Goal: Information Seeking & Learning: Find specific fact

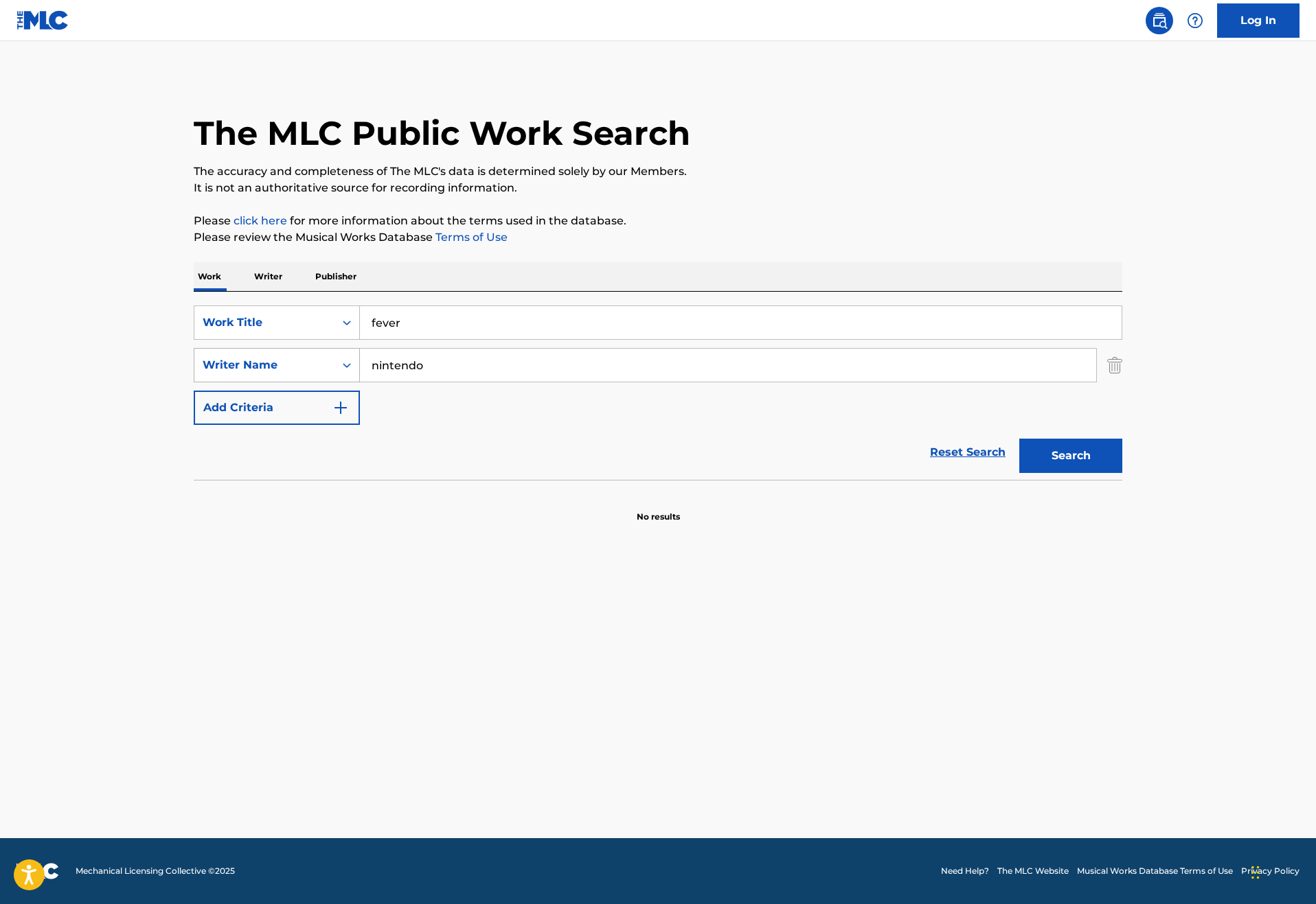
drag, startPoint x: 407, startPoint y: 416, endPoint x: 239, endPoint y: 421, distance: 168.1
click at [239, 383] on div "SearchWithCriteriadd1670f9-95c6-4e7a-80a9-ea6a98bde985 Writer Name nintendo" at bounding box center [658, 365] width 928 height 35
type input "[PERSON_NAME]"
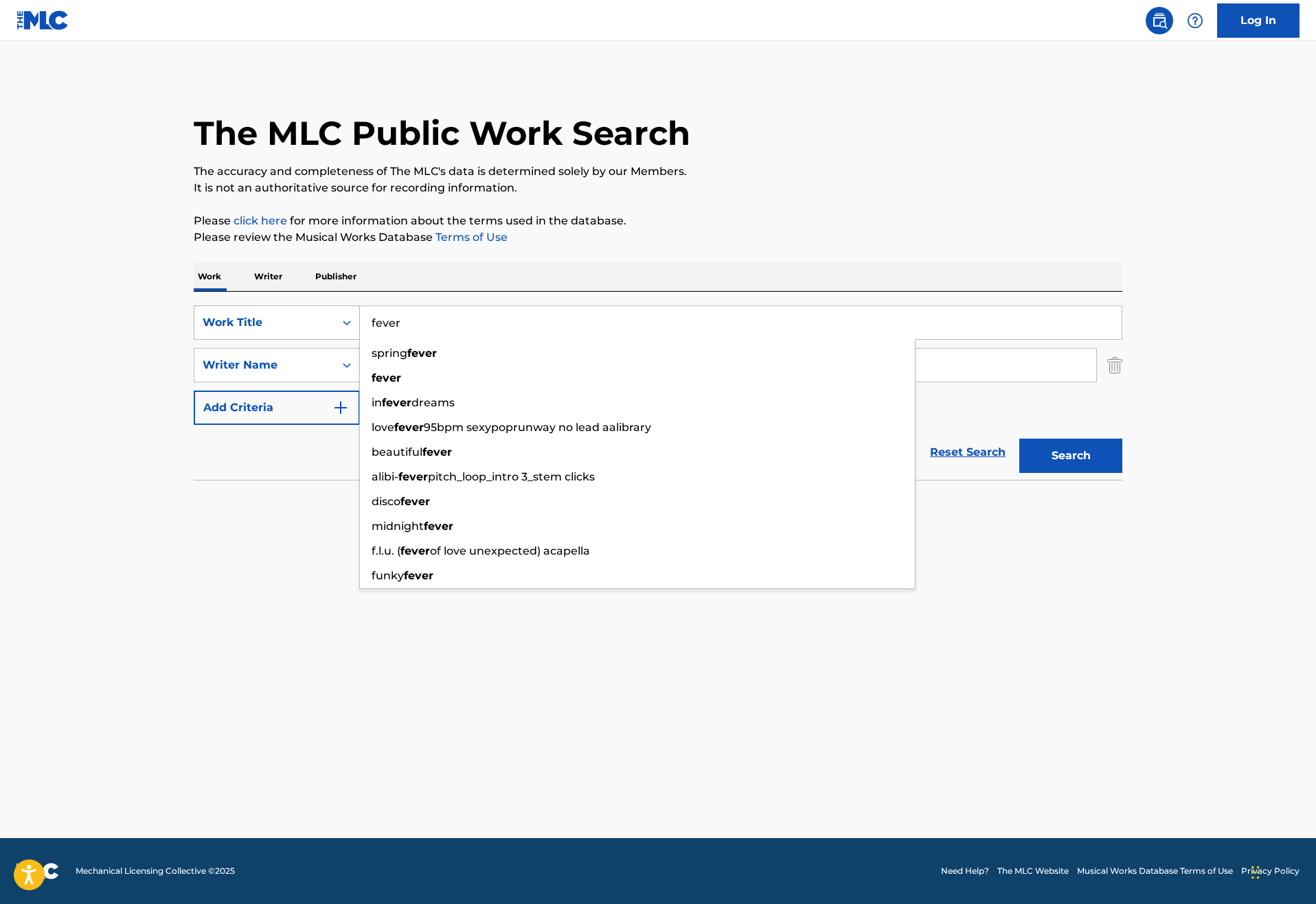
drag, startPoint x: 369, startPoint y: 368, endPoint x: 186, endPoint y: 368, distance: 183.0
click at [194, 340] on div "SearchWithCriteriaf6f7d0ca-e18e-47be-8015-1e8768fc2d40 Work Title fever spring …" at bounding box center [658, 322] width 928 height 35
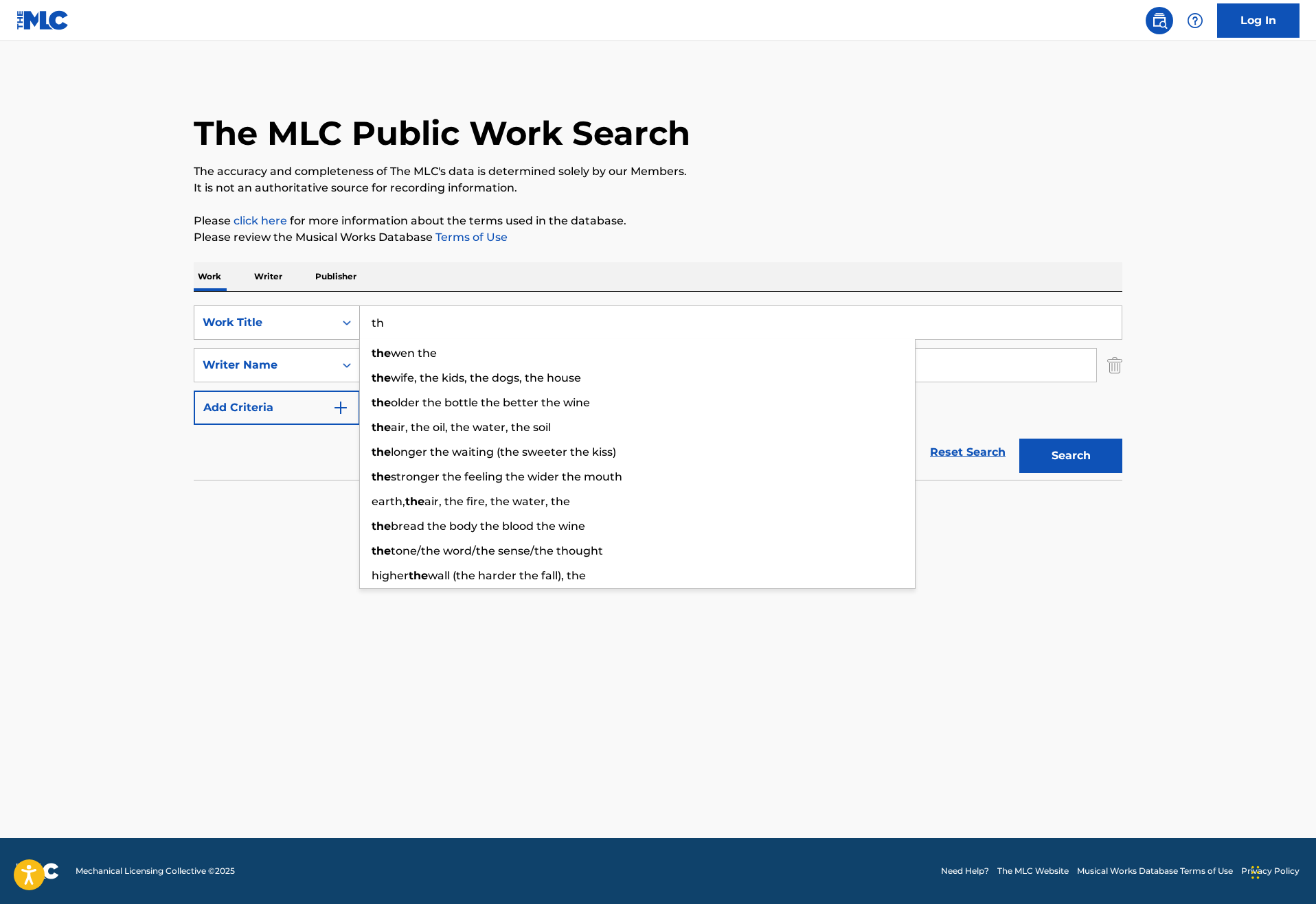
type input "t"
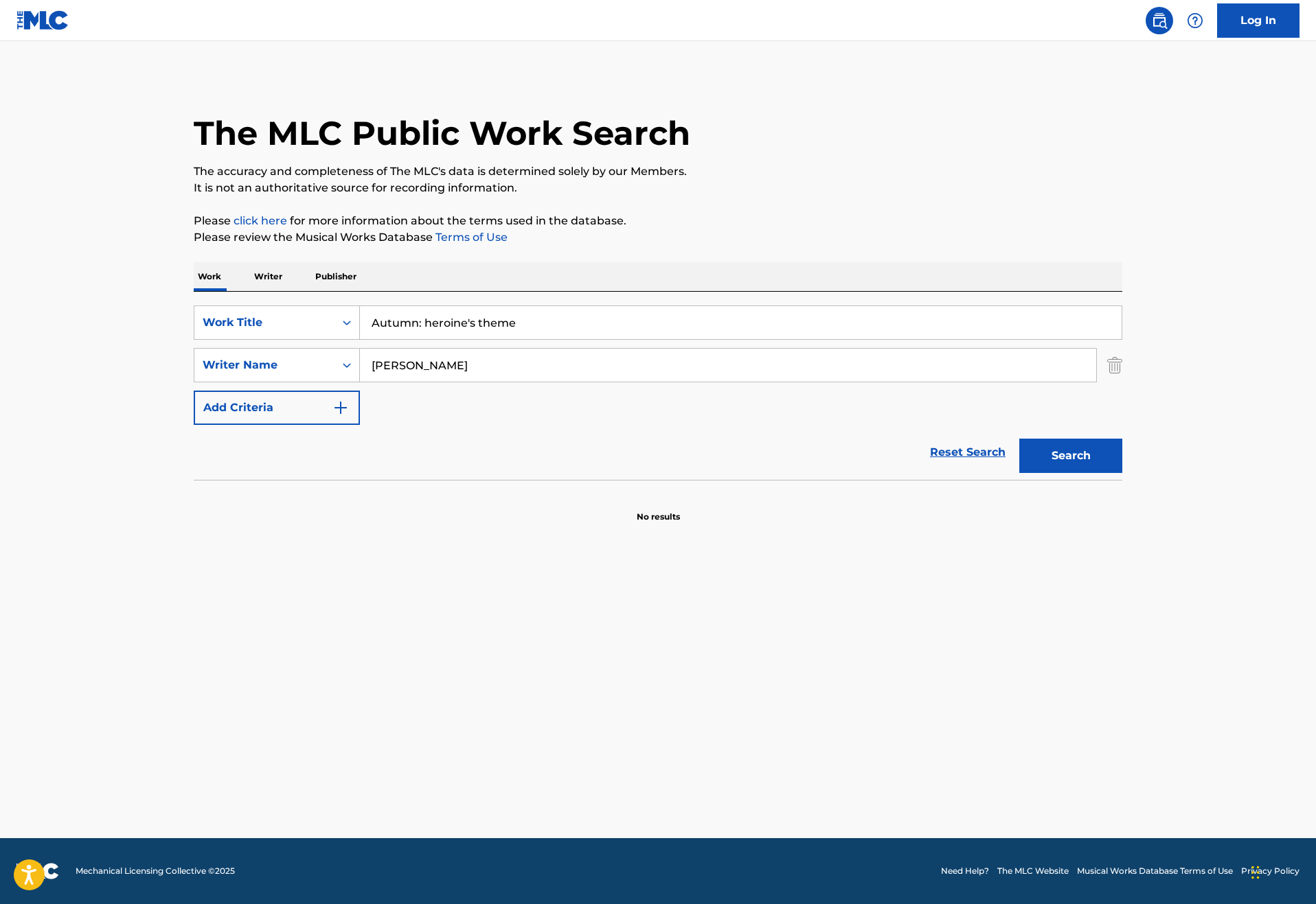
type input "Autumn: heroine's theme"
click at [1122, 473] on button "Search" at bounding box center [1071, 456] width 103 height 35
click at [311, 291] on p "Publisher" at bounding box center [335, 277] width 49 height 29
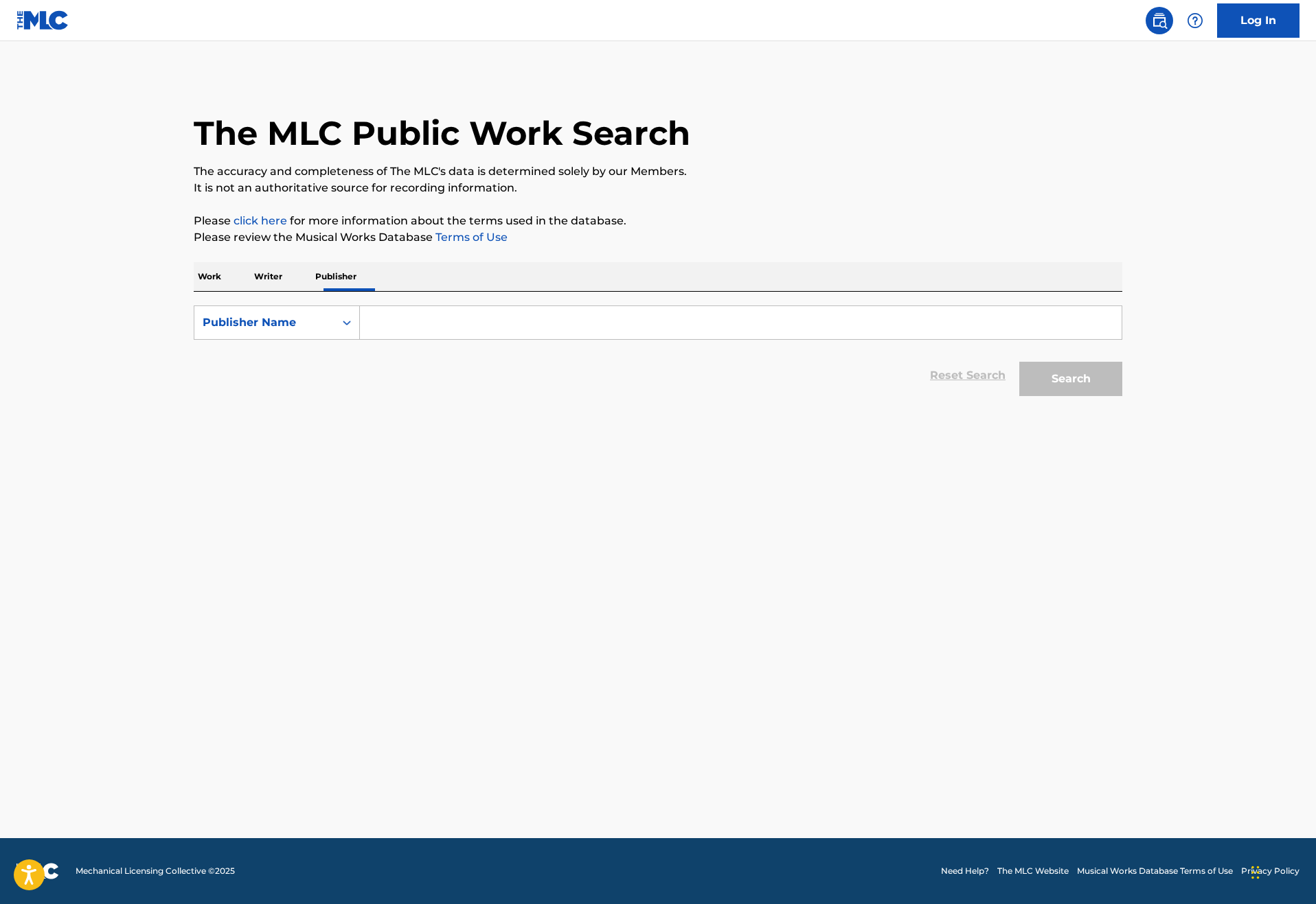
click at [369, 339] on input "Search Form" at bounding box center [740, 322] width 761 height 33
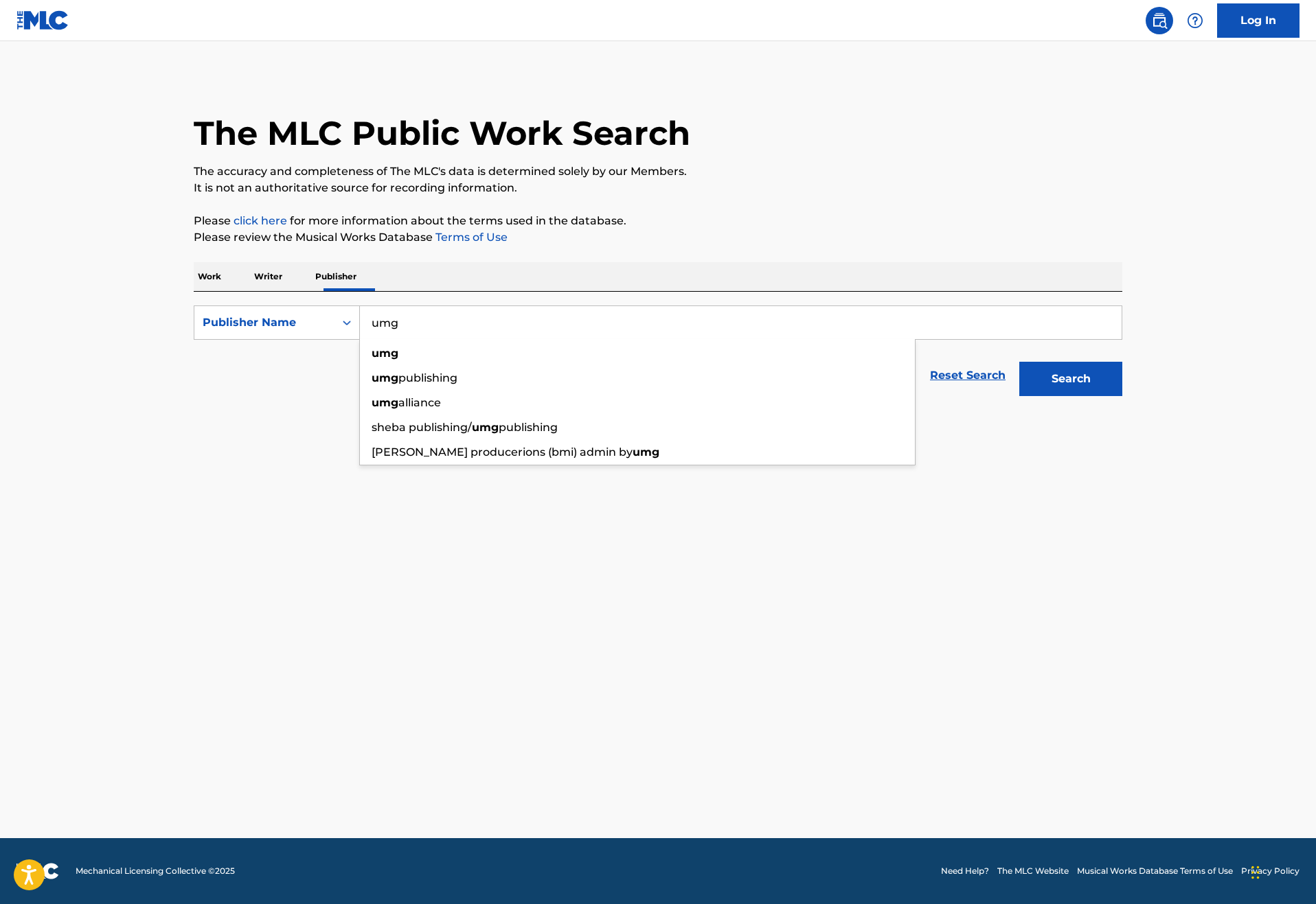
type input "umg"
click at [371, 360] on strong "umg" at bounding box center [384, 354] width 27 height 13
drag, startPoint x: 330, startPoint y: 393, endPoint x: 132, endPoint y: 300, distance: 218.8
click at [194, 291] on p "Work" at bounding box center [209, 277] width 31 height 29
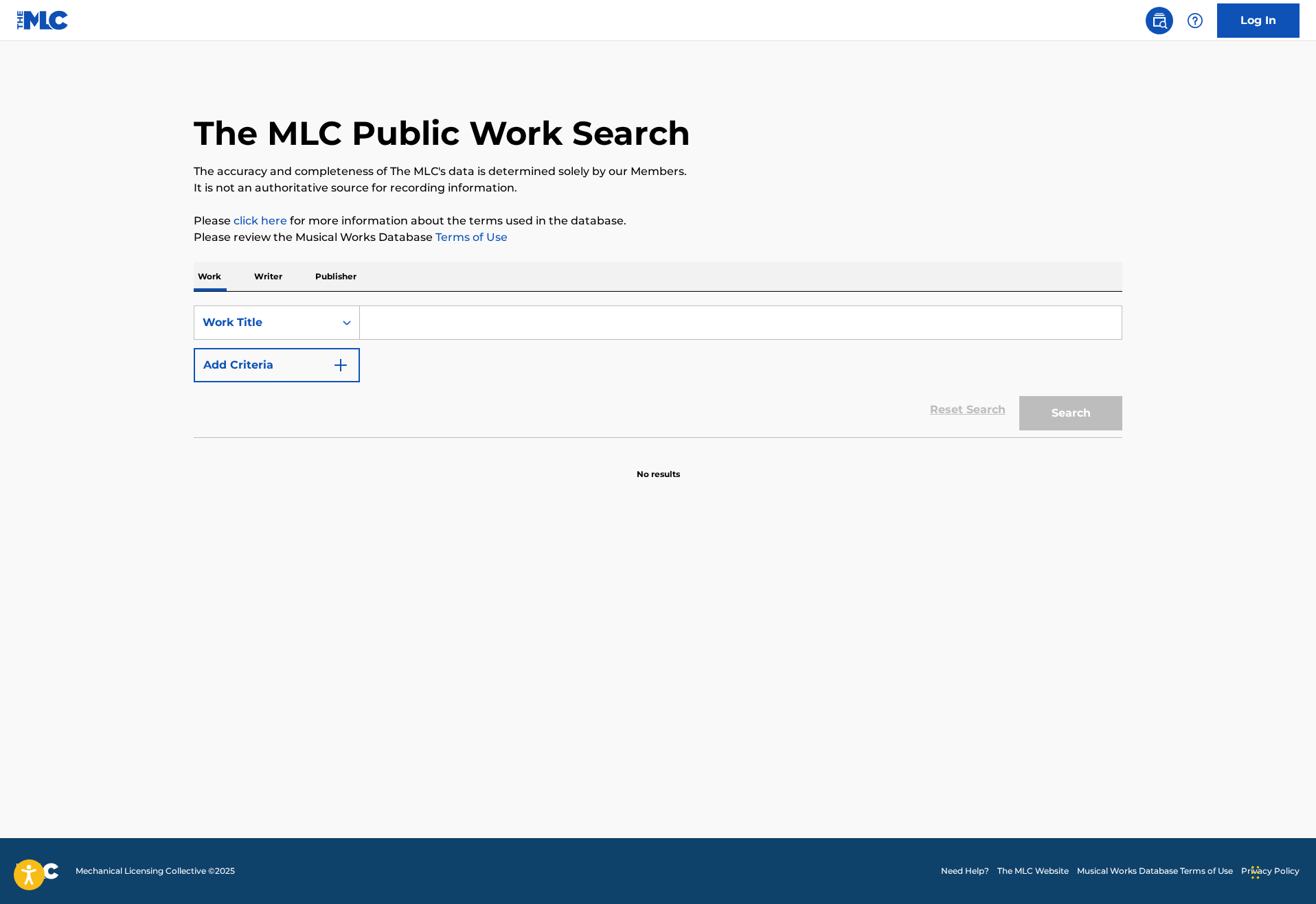
click at [360, 339] on input "Search Form" at bounding box center [740, 322] width 761 height 33
click at [258, 331] on div "Work Title" at bounding box center [264, 323] width 124 height 16
click at [195, 375] on div "Writer Name" at bounding box center [277, 357] width 165 height 35
click at [371, 339] on input "Search Form" at bounding box center [740, 322] width 761 height 33
type input "[PERSON_NAME]"
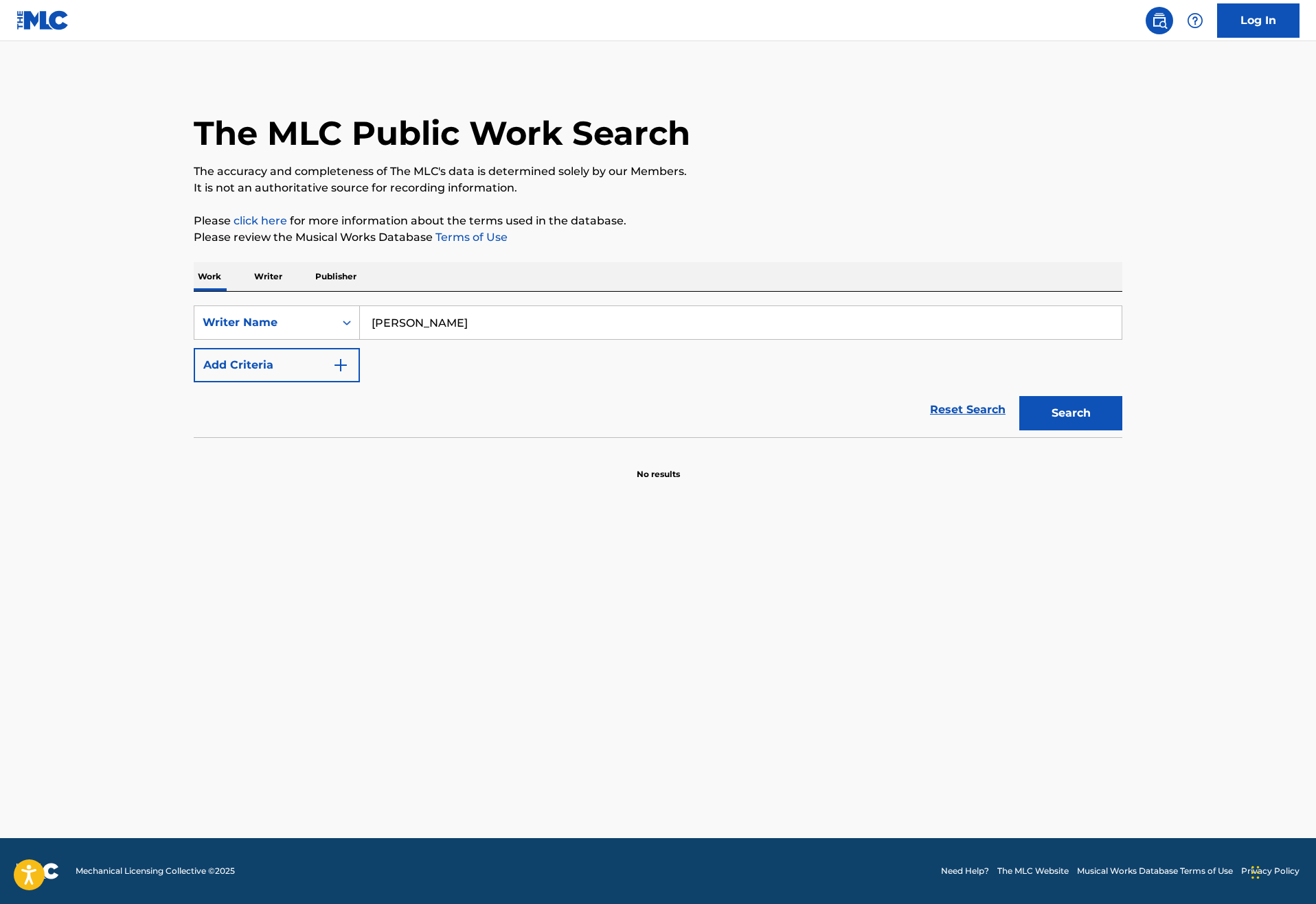
click at [254, 383] on button "Add Criteria" at bounding box center [277, 365] width 166 height 35
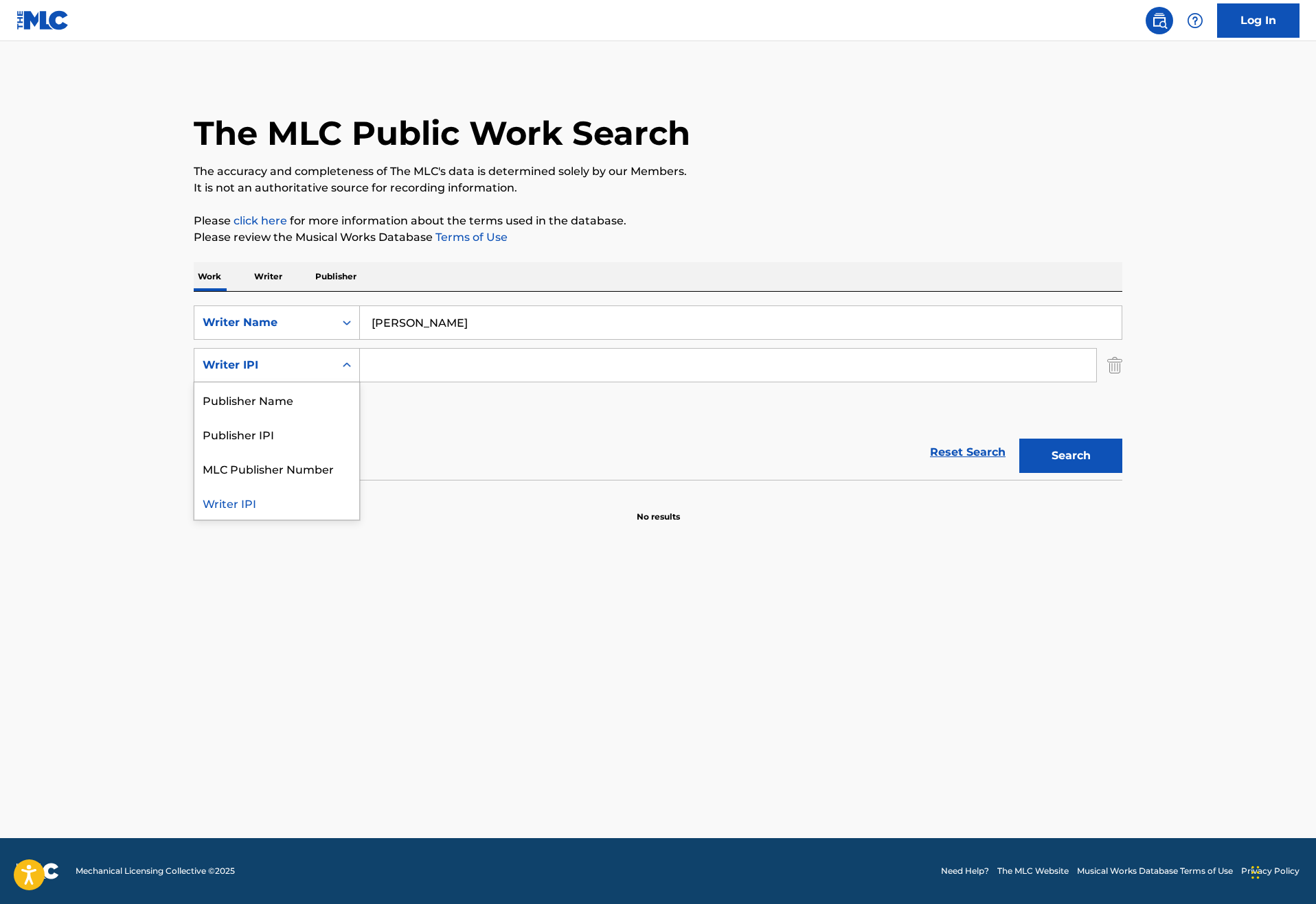
click at [254, 374] on div "Writer IPI" at bounding box center [264, 365] width 124 height 16
click at [220, 416] on div "Publisher Name" at bounding box center [277, 400] width 165 height 35
click at [360, 382] on input "Search Form" at bounding box center [728, 365] width 736 height 33
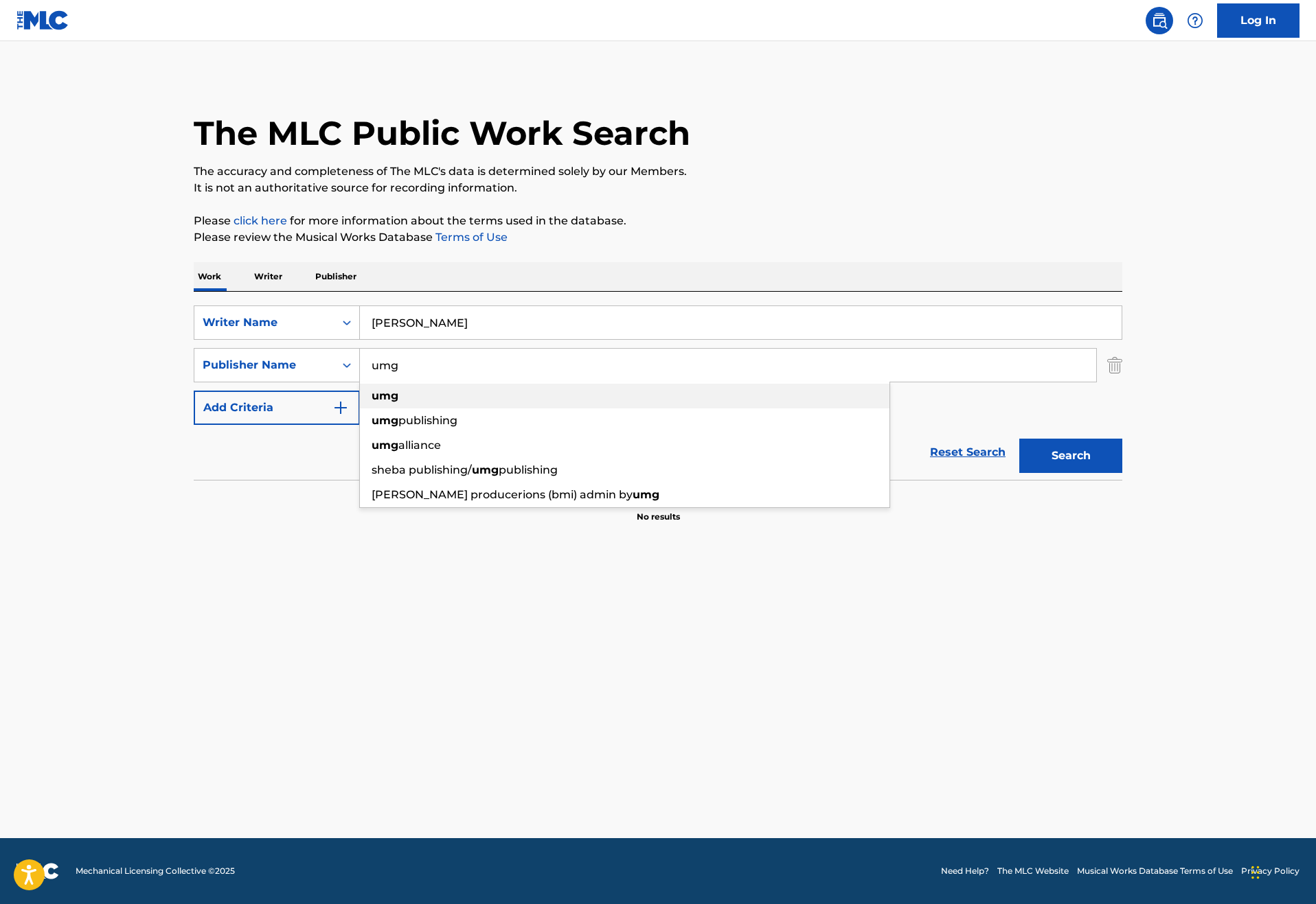
type input "umg"
click at [371, 402] on strong "umg" at bounding box center [384, 396] width 27 height 13
drag, startPoint x: 364, startPoint y: 443, endPoint x: 1143, endPoint y: 528, distance: 783.6
click at [1122, 473] on button "Search" at bounding box center [1071, 456] width 103 height 35
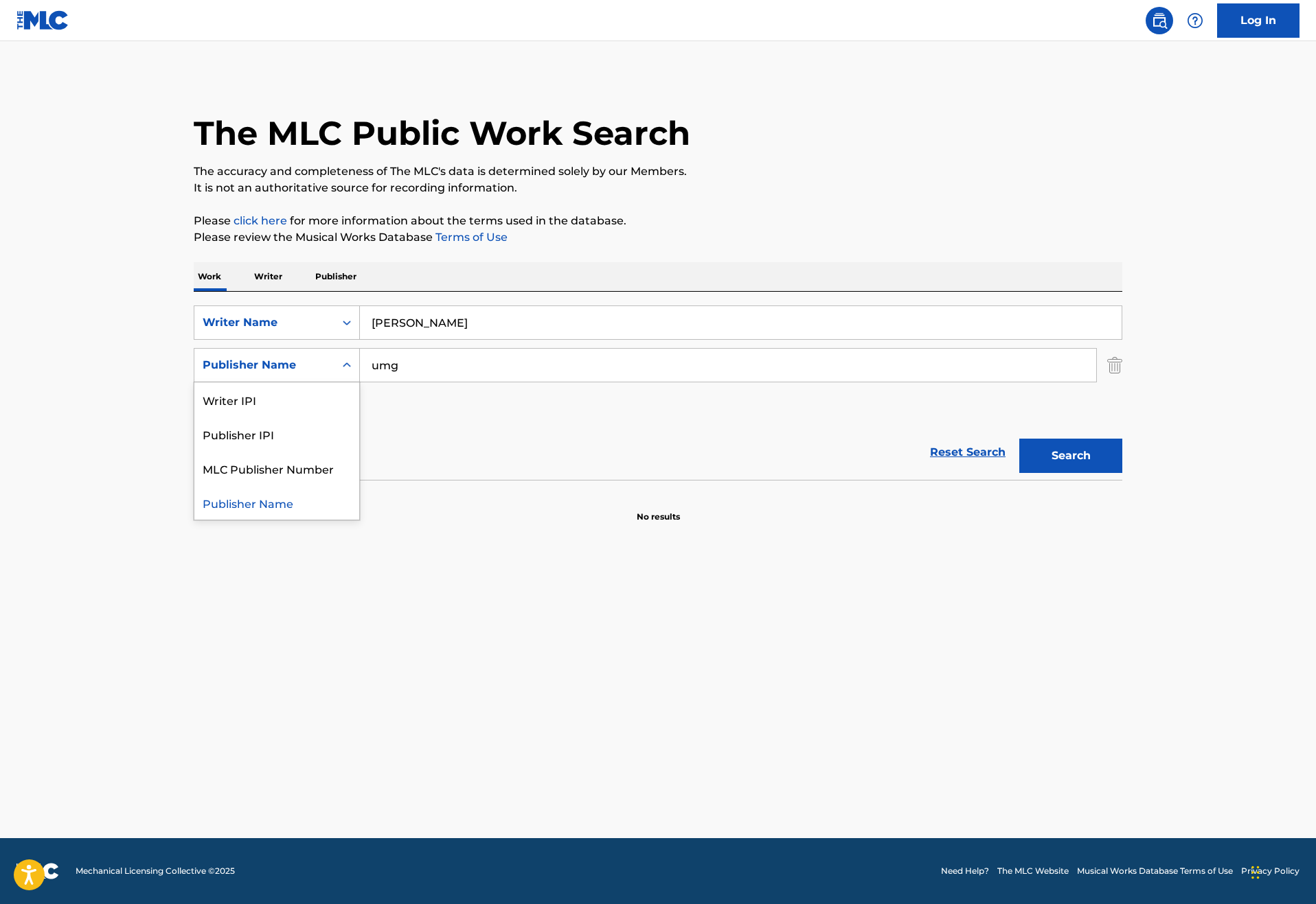
click at [233, 374] on div "Publisher Name" at bounding box center [264, 365] width 124 height 16
click at [1122, 383] on img "Search Form" at bounding box center [1114, 365] width 15 height 35
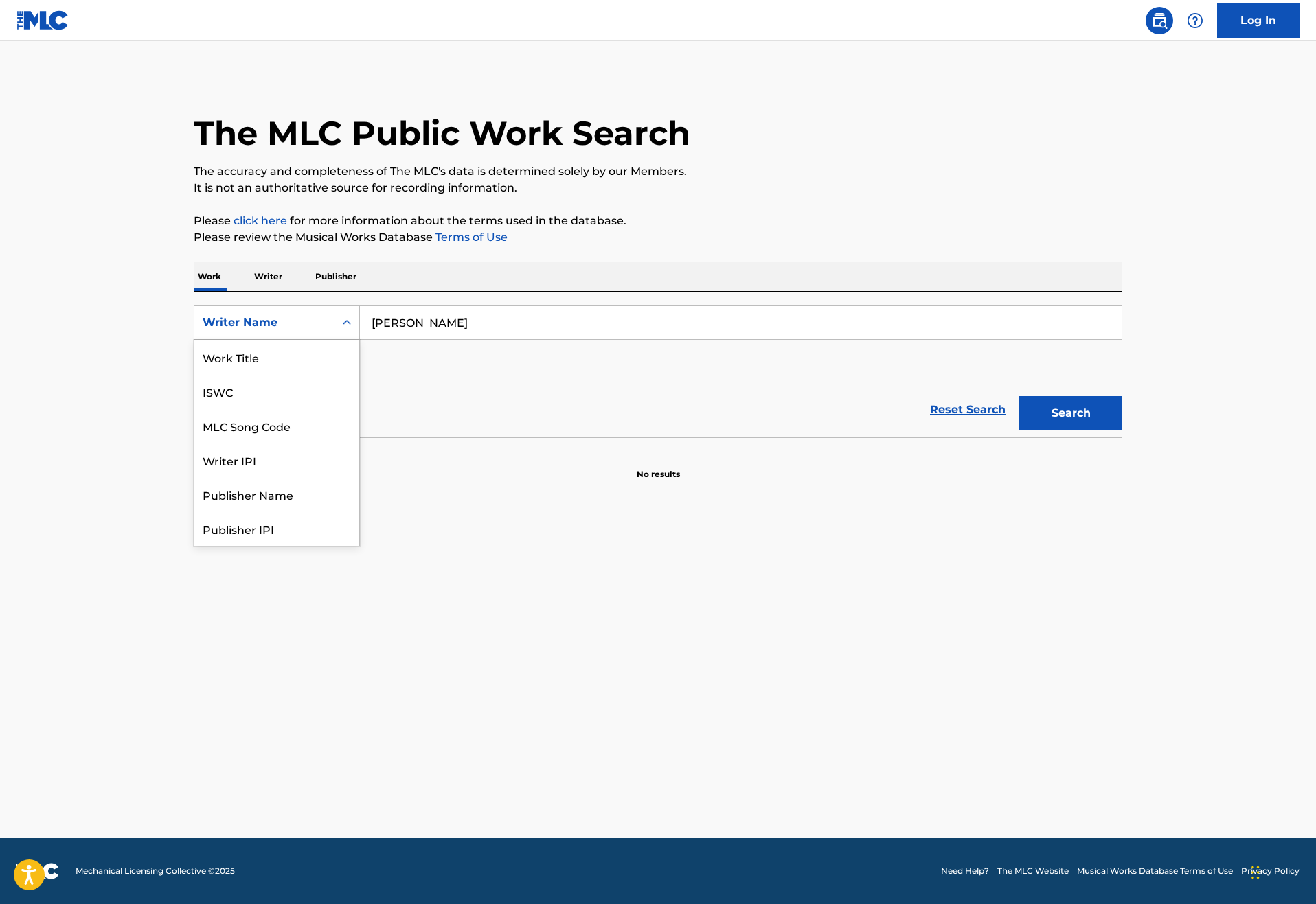
click at [253, 331] on div "Writer Name" at bounding box center [264, 323] width 124 height 16
click at [203, 375] on div "Work Title" at bounding box center [277, 357] width 165 height 35
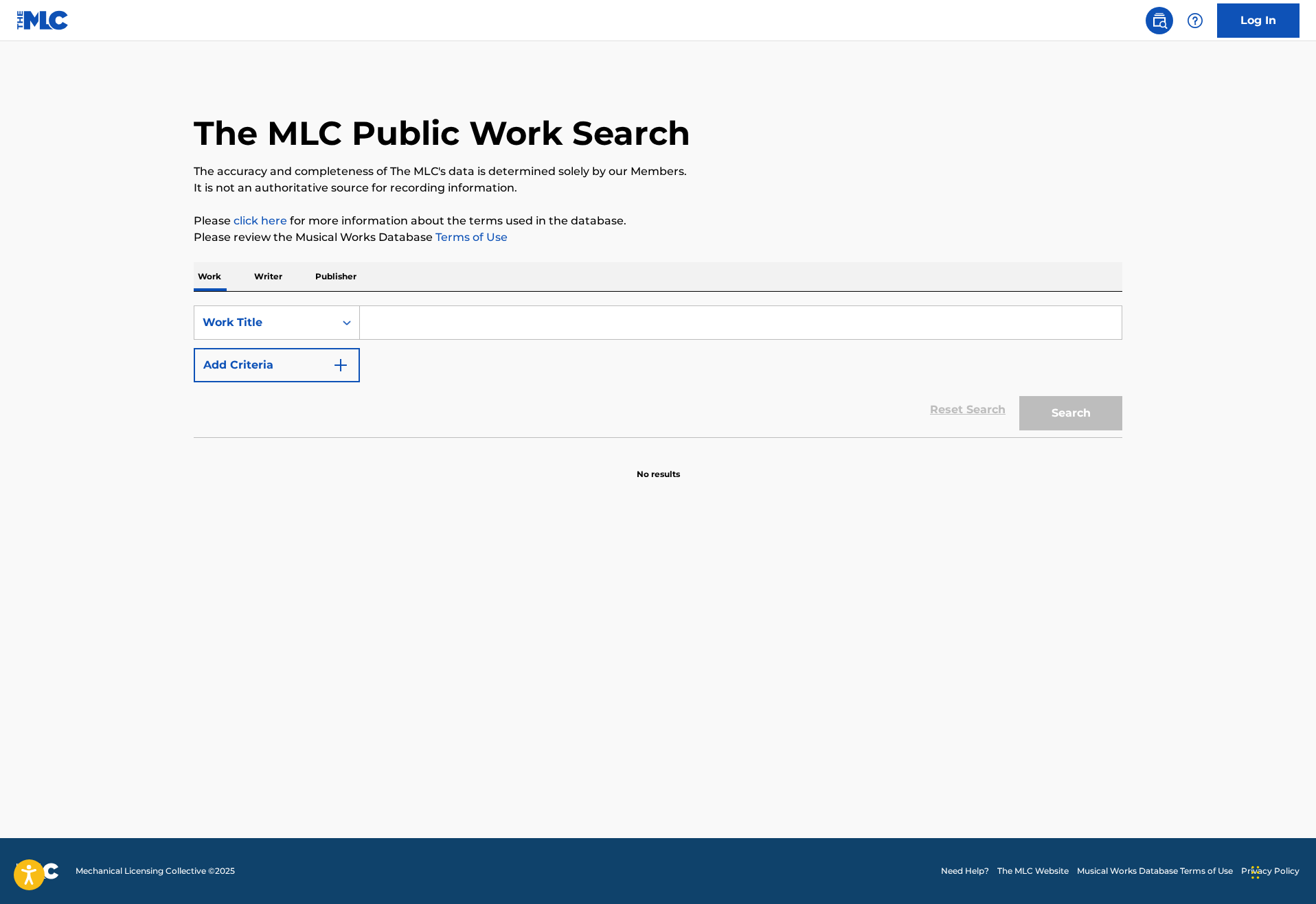
click at [377, 339] on input "Search Form" at bounding box center [740, 322] width 761 height 33
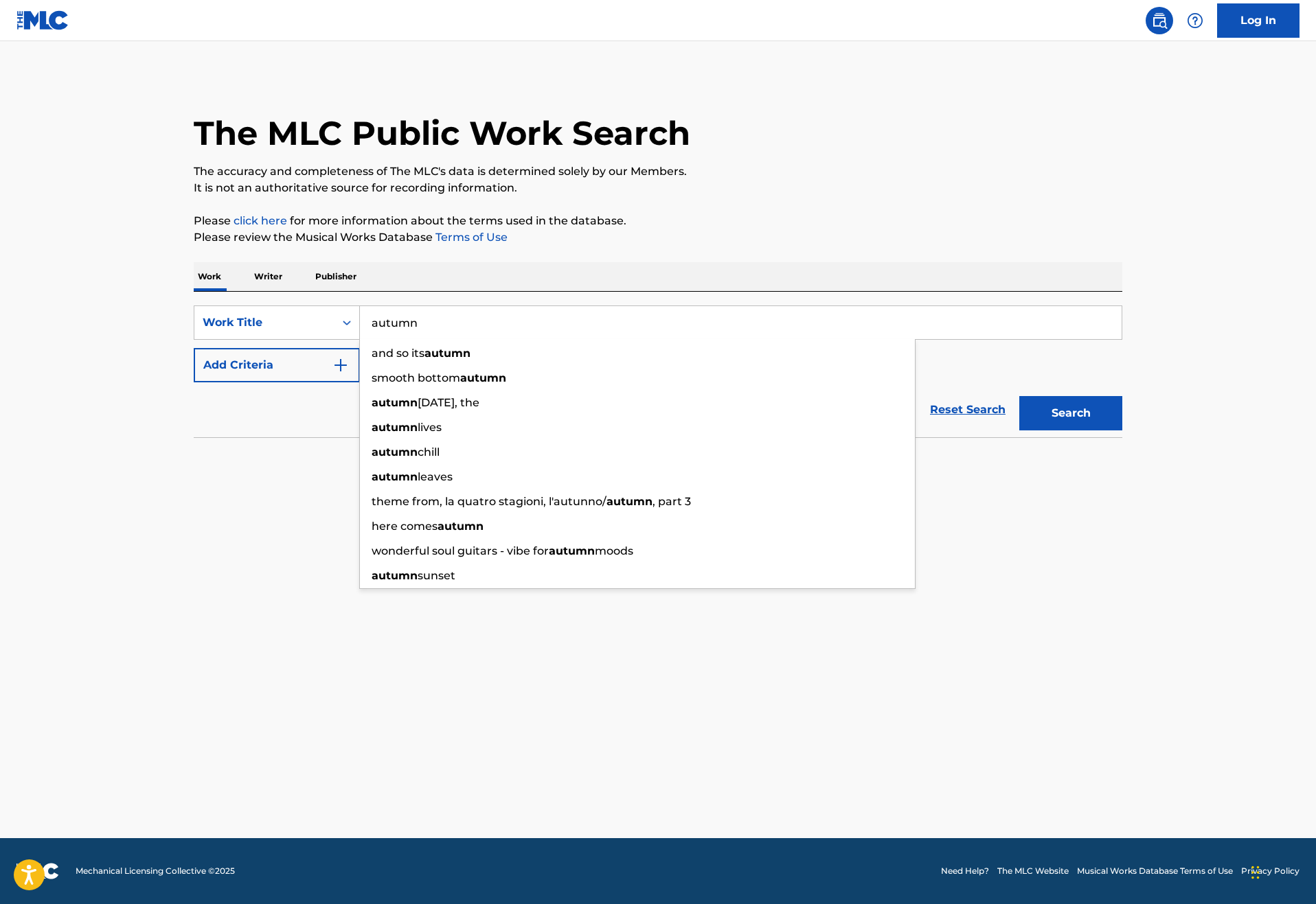
type input "autumn"
click at [1122, 430] on button "Search" at bounding box center [1071, 413] width 103 height 35
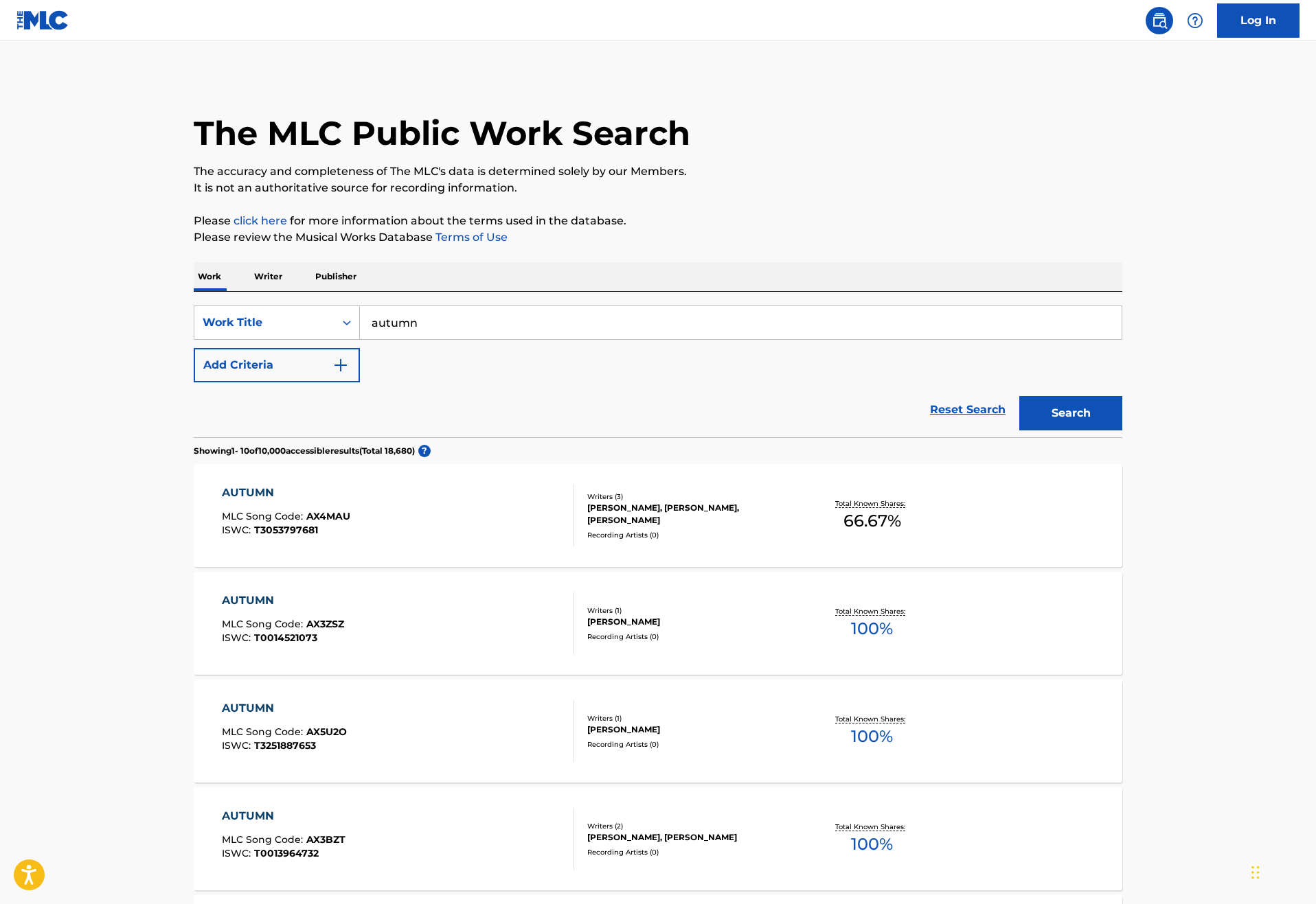
click at [270, 437] on div "Reset Search Search" at bounding box center [658, 410] width 928 height 55
click at [250, 383] on button "Add Criteria" at bounding box center [277, 365] width 166 height 35
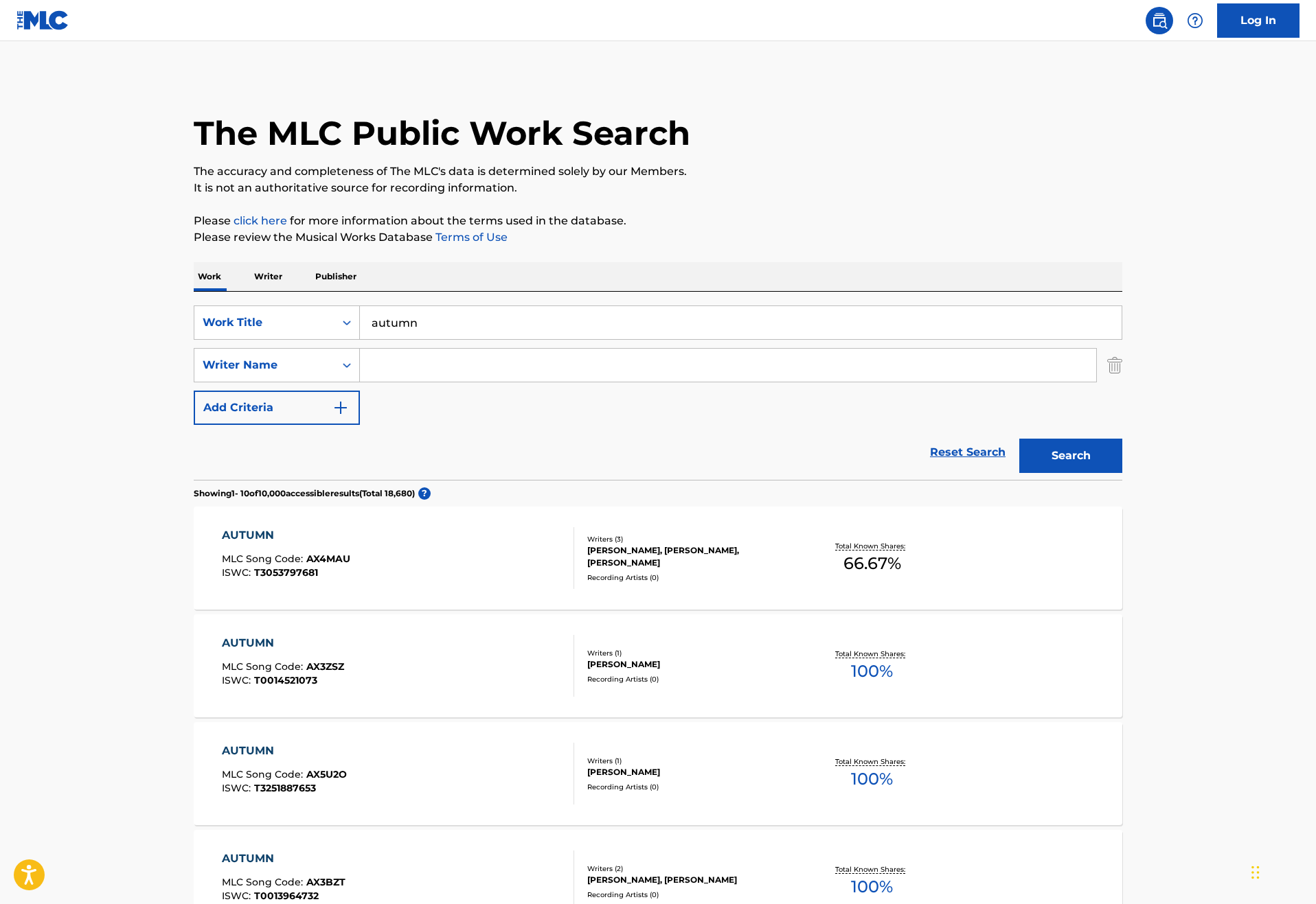
click at [360, 382] on input "Search Form" at bounding box center [728, 365] width 736 height 33
click at [1122, 473] on button "Search" at bounding box center [1071, 456] width 103 height 35
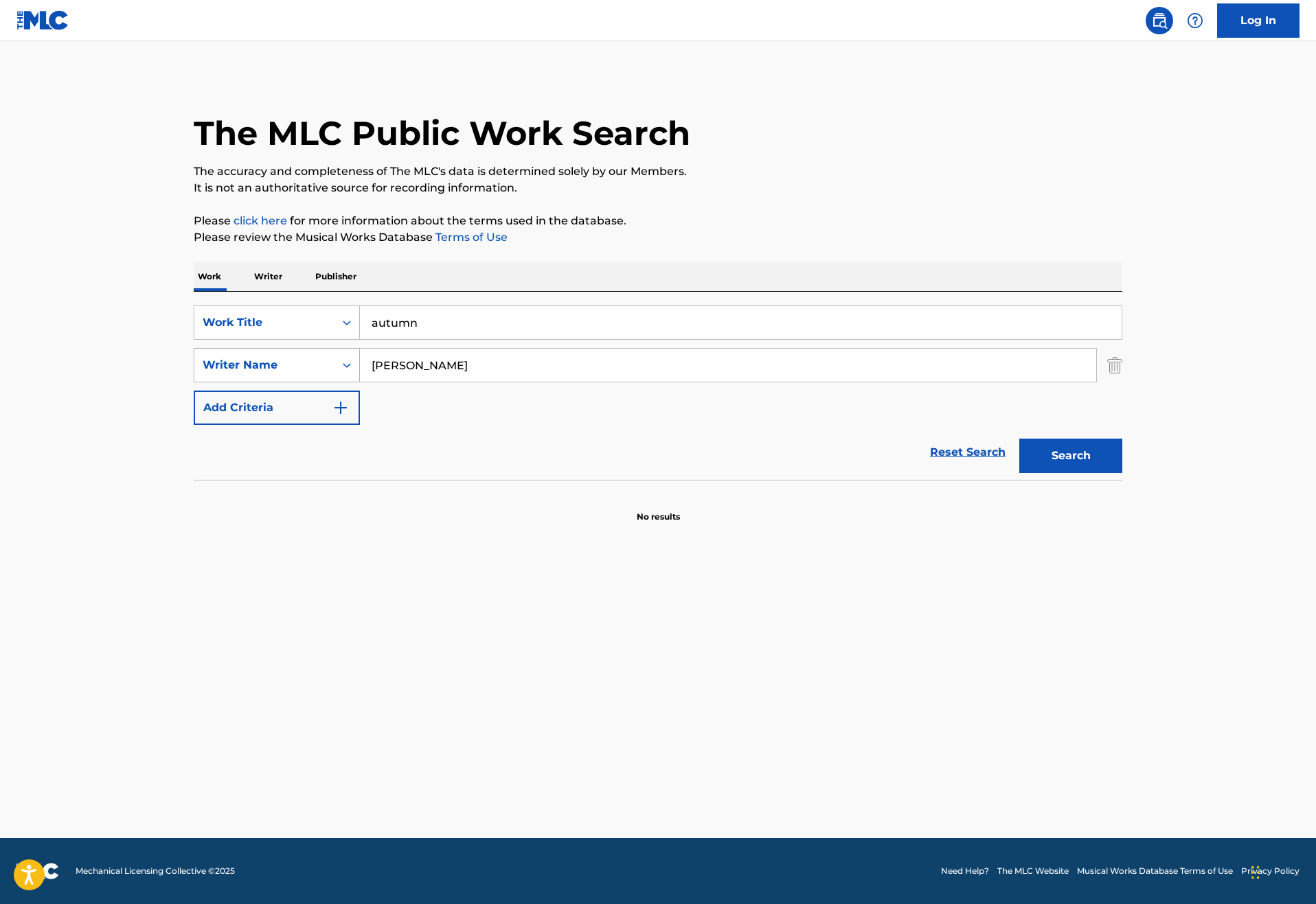
drag, startPoint x: 425, startPoint y: 419, endPoint x: 108, endPoint y: 402, distance: 317.5
click at [194, 383] on div "SearchWithCriteriadd1670f9-95c6-4e7a-80a9-ea6a98bde985 Writer Name [PERSON_NAME]" at bounding box center [658, 365] width 928 height 35
click at [1122, 473] on button "Search" at bounding box center [1071, 456] width 103 height 35
drag, startPoint x: 408, startPoint y: 412, endPoint x: 237, endPoint y: 412, distance: 171.0
click at [237, 383] on div "SearchWithCriteriadd1670f9-95c6-4e7a-80a9-ea6a98bde985 Writer Name [PERSON_NAME]" at bounding box center [658, 365] width 928 height 35
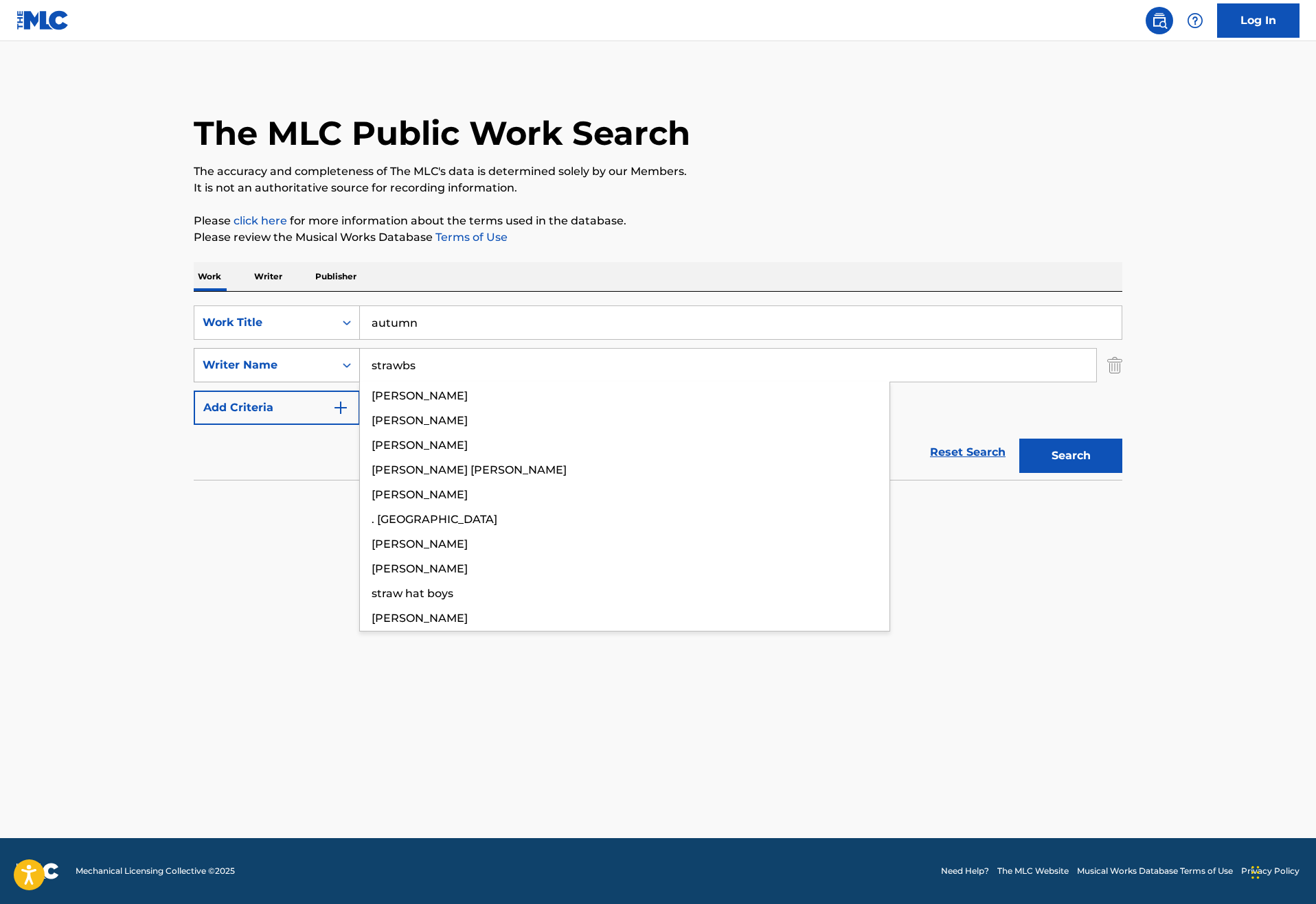
click at [1122, 473] on button "Search" at bounding box center [1071, 456] width 103 height 35
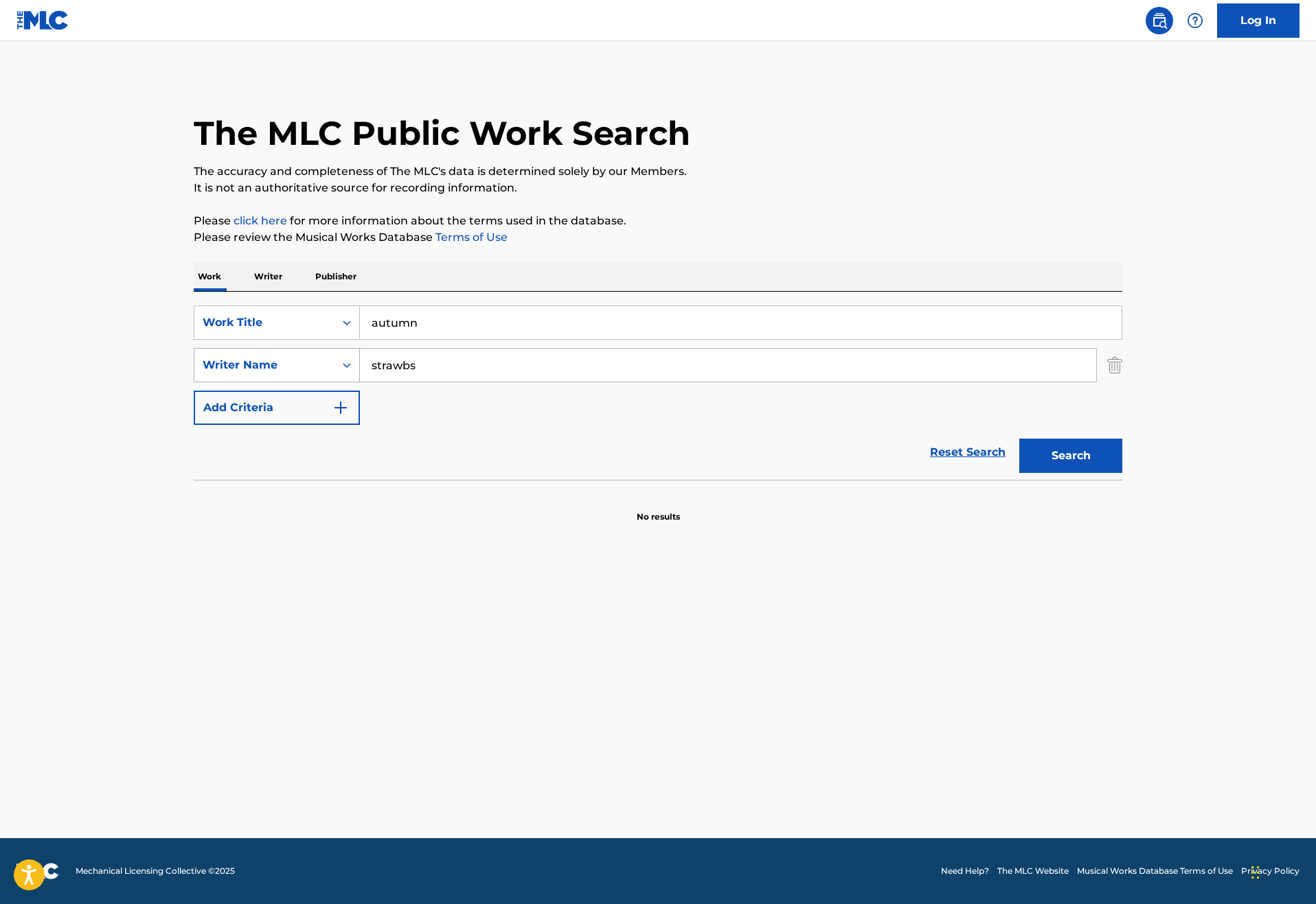
drag, startPoint x: 394, startPoint y: 416, endPoint x: 192, endPoint y: 416, distance: 202.0
click at [195, 383] on div "SearchWithCriteriadd1670f9-95c6-4e7a-80a9-ea6a98bde985 Writer Name strawbs" at bounding box center [658, 365] width 928 height 35
click at [342, 367] on icon "Search Form" at bounding box center [346, 365] width 8 height 5
click at [462, 425] on div "SearchWithCriteria888fcde5-bb78-435e-af30-07211bf55a33 Work Title autumn Search…" at bounding box center [658, 365] width 928 height 119
drag, startPoint x: 396, startPoint y: 416, endPoint x: 237, endPoint y: 416, distance: 159.0
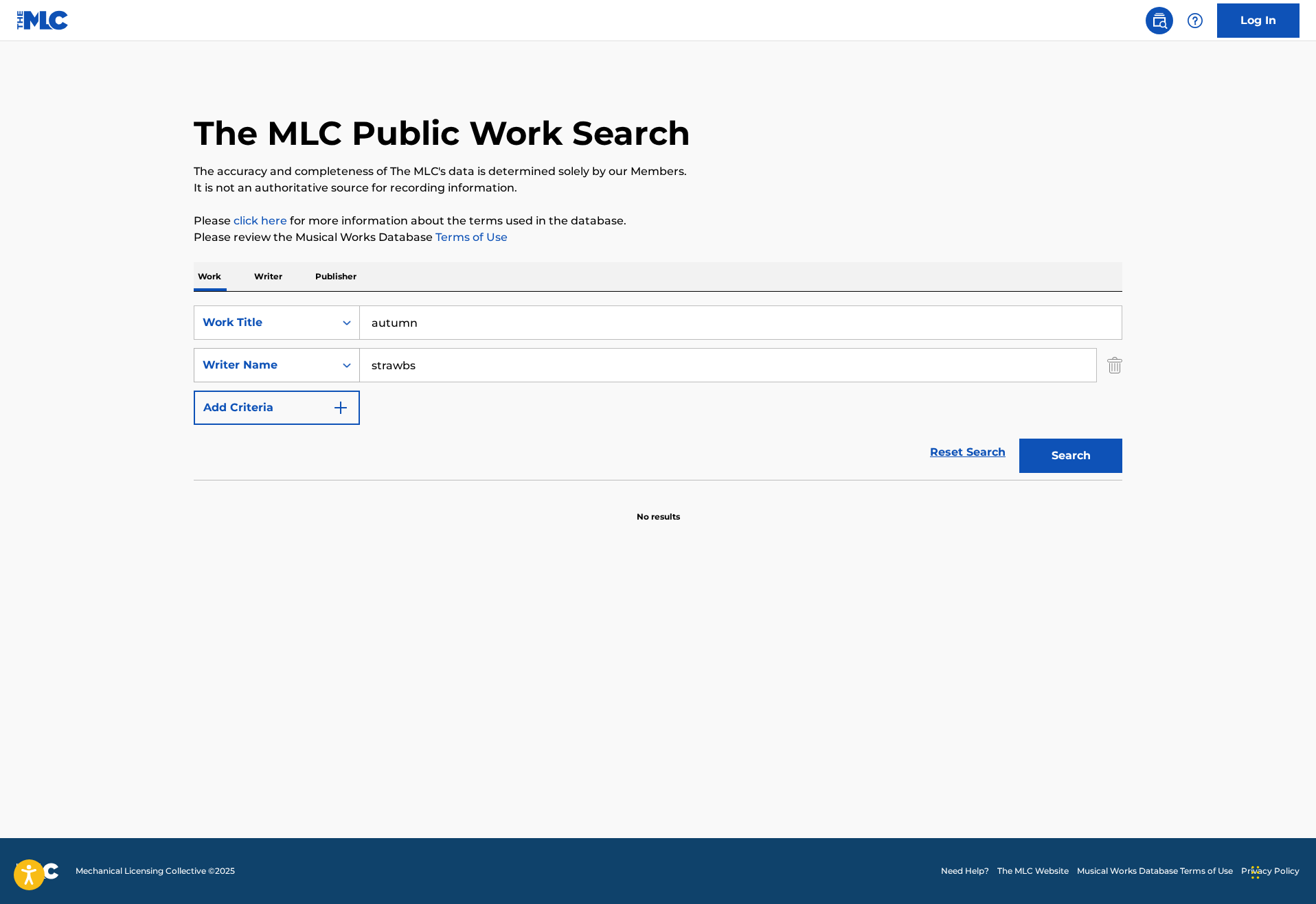
click at [237, 383] on div "SearchWithCriteriadd1670f9-95c6-4e7a-80a9-ea6a98bde985 Writer Name strawbs" at bounding box center [658, 365] width 928 height 35
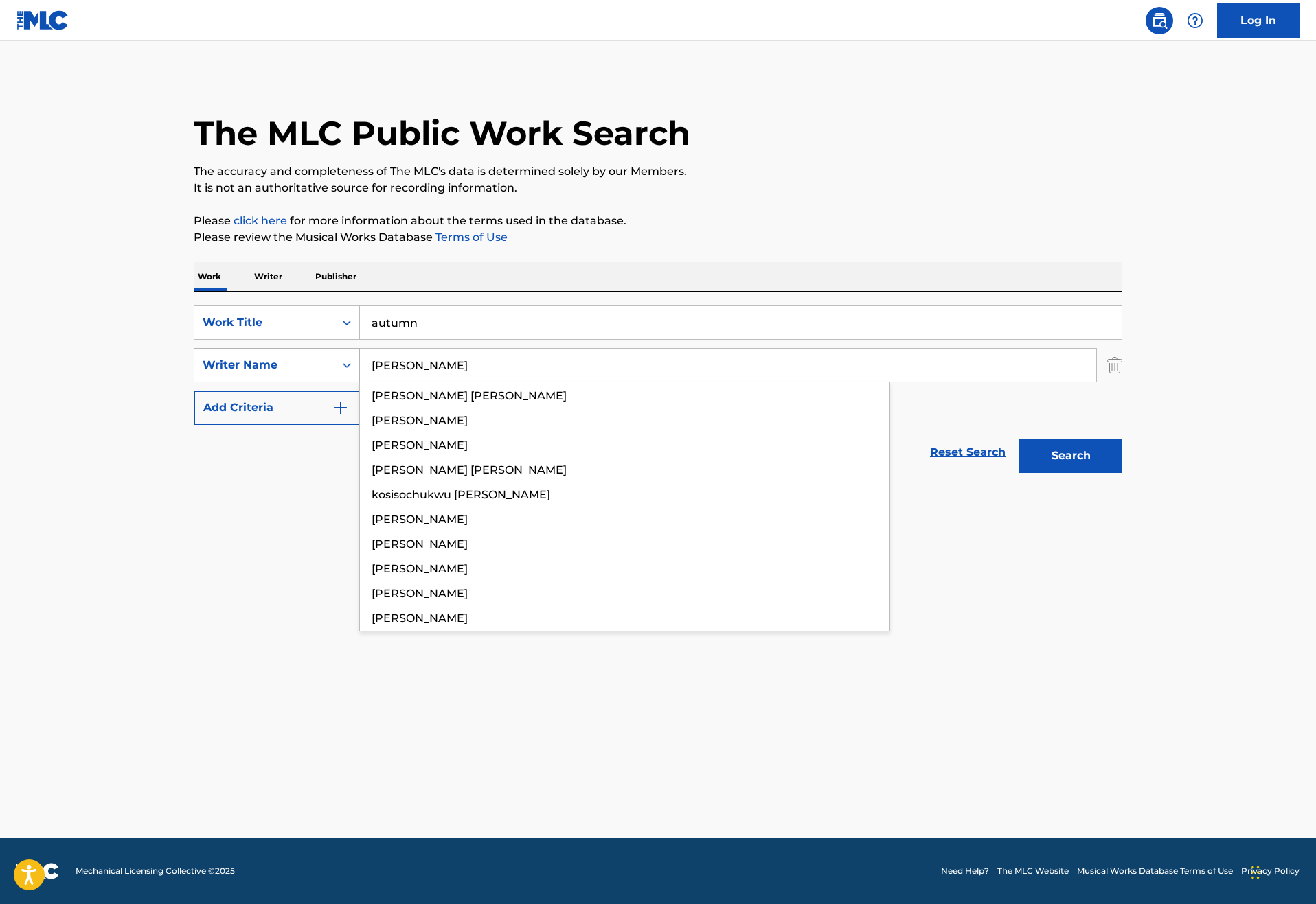
click at [1122, 473] on button "Search" at bounding box center [1071, 456] width 103 height 35
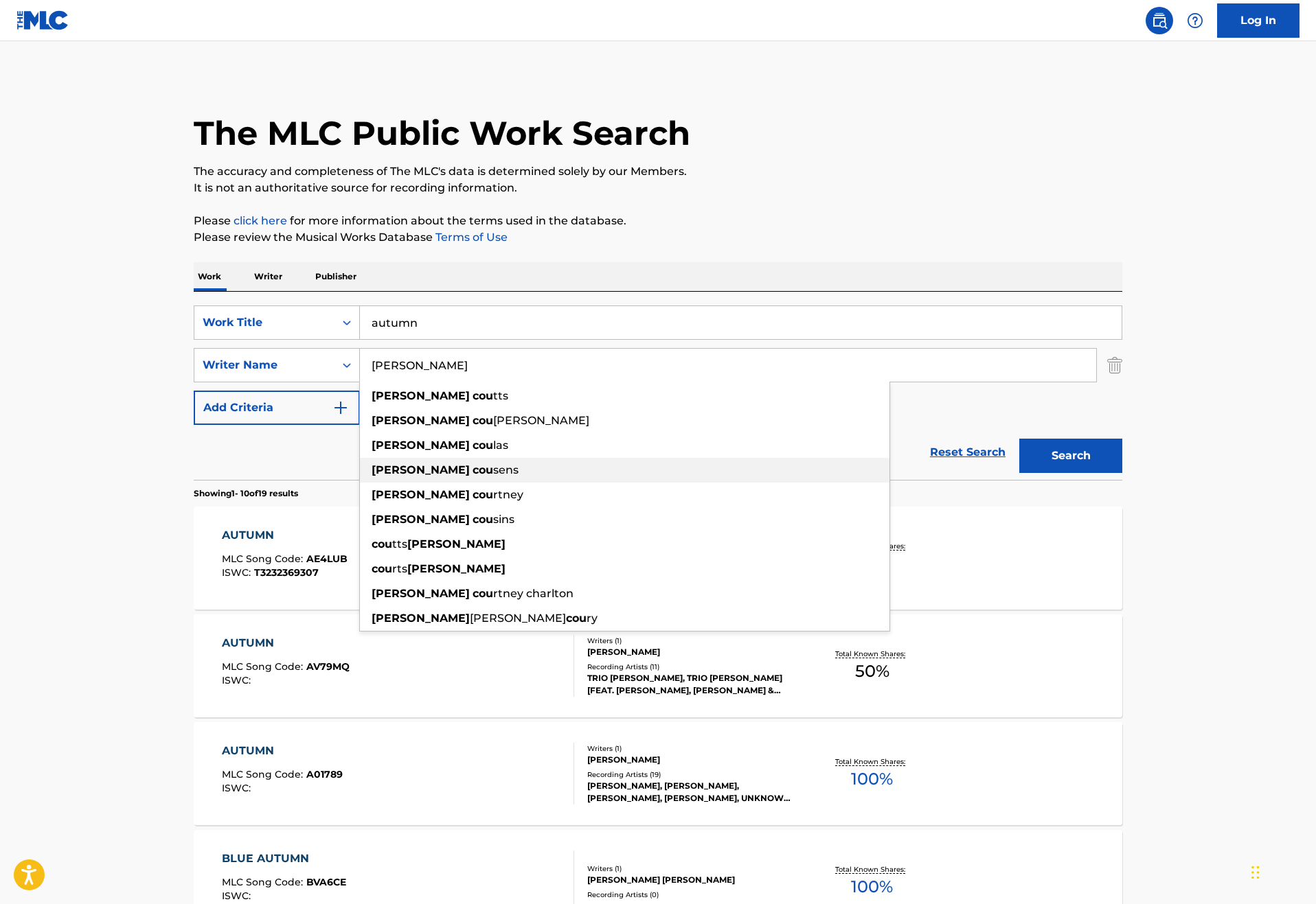
click at [407, 483] on div "[PERSON_NAME] sens" at bounding box center [625, 470] width 530 height 25
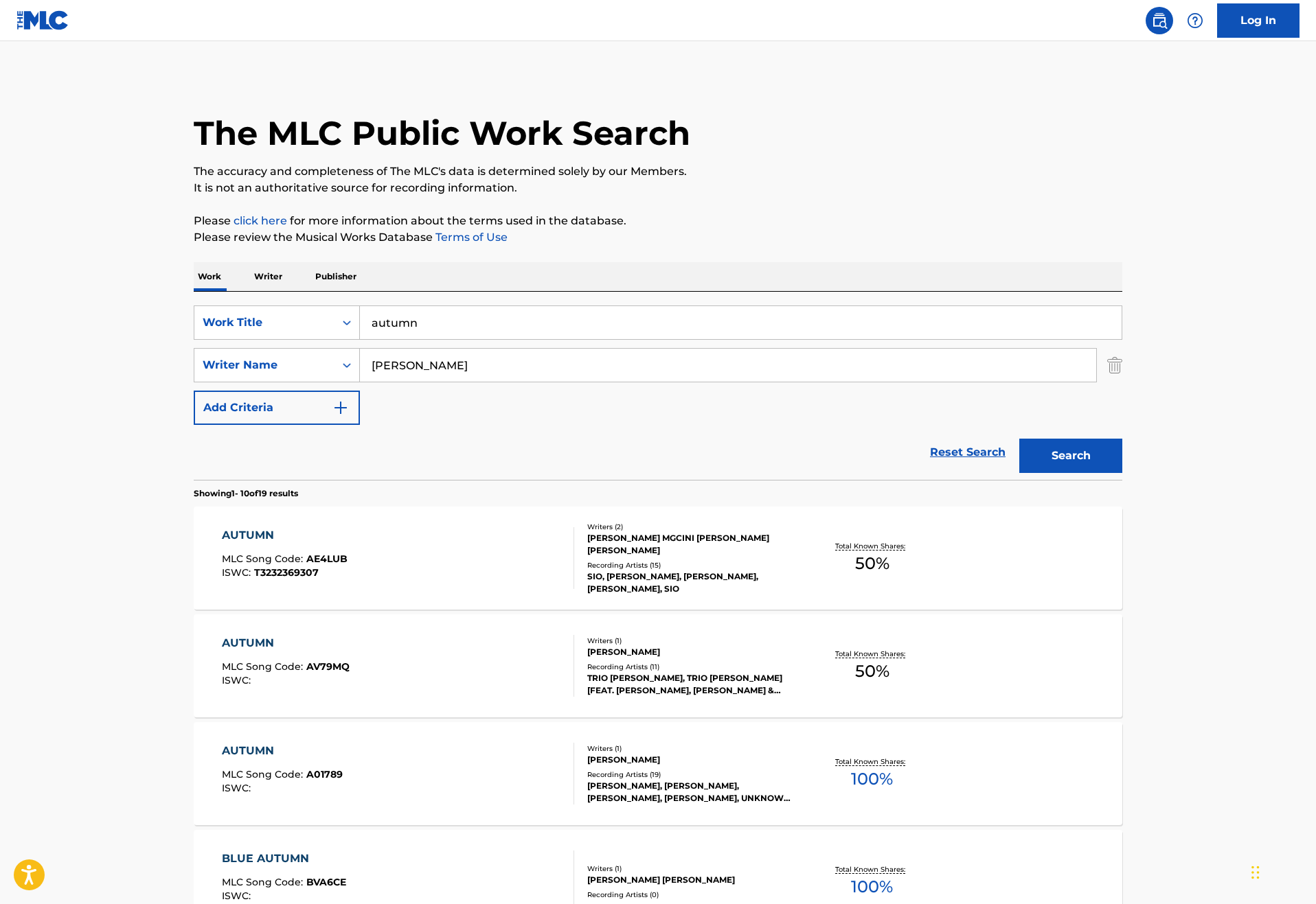
click at [1122, 473] on button "Search" at bounding box center [1071, 456] width 103 height 35
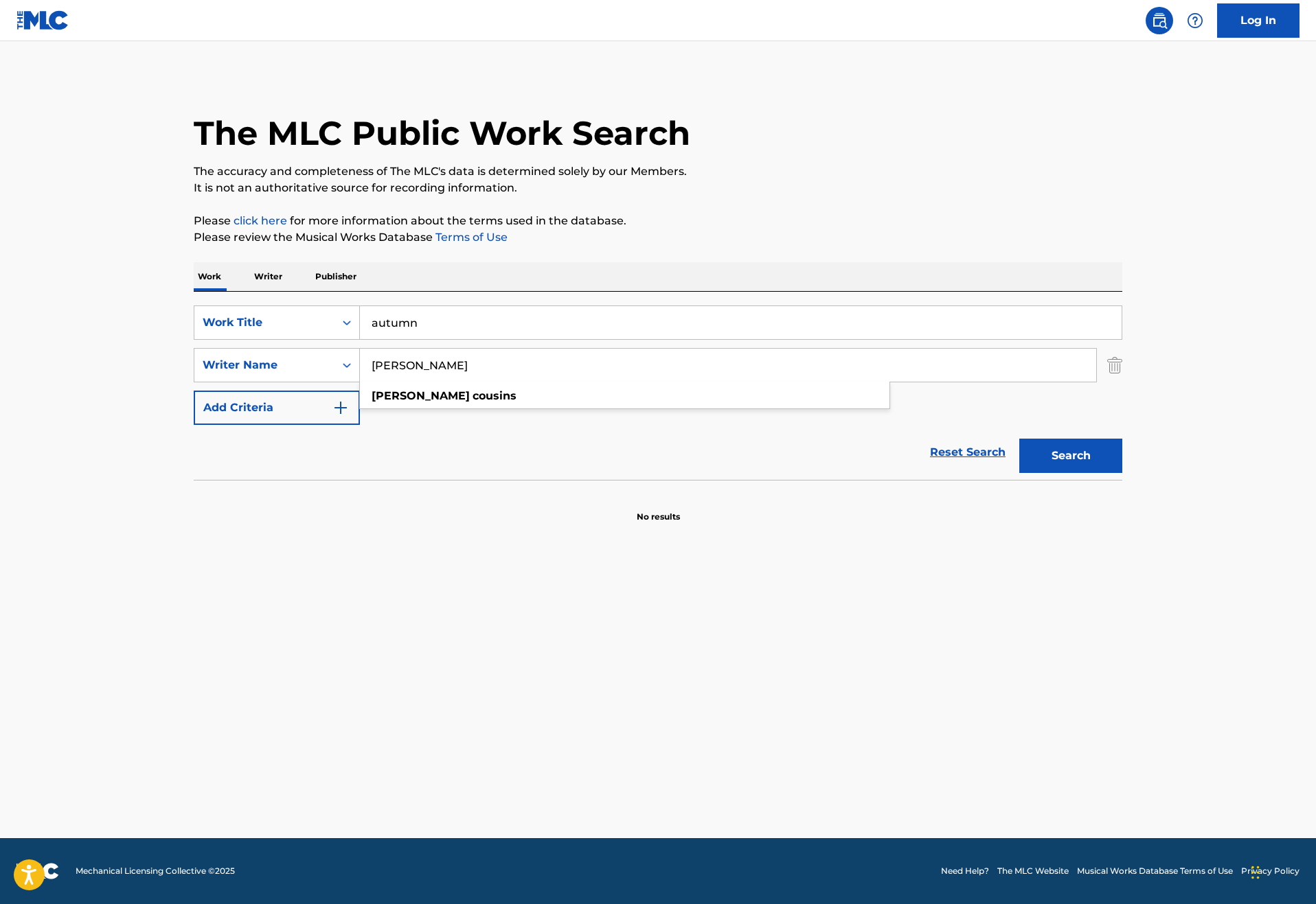
type input "[PERSON_NAME]"
click at [1122, 473] on button "Search" at bounding box center [1071, 456] width 103 height 35
click at [273, 379] on div "Writer Name" at bounding box center [265, 365] width 140 height 26
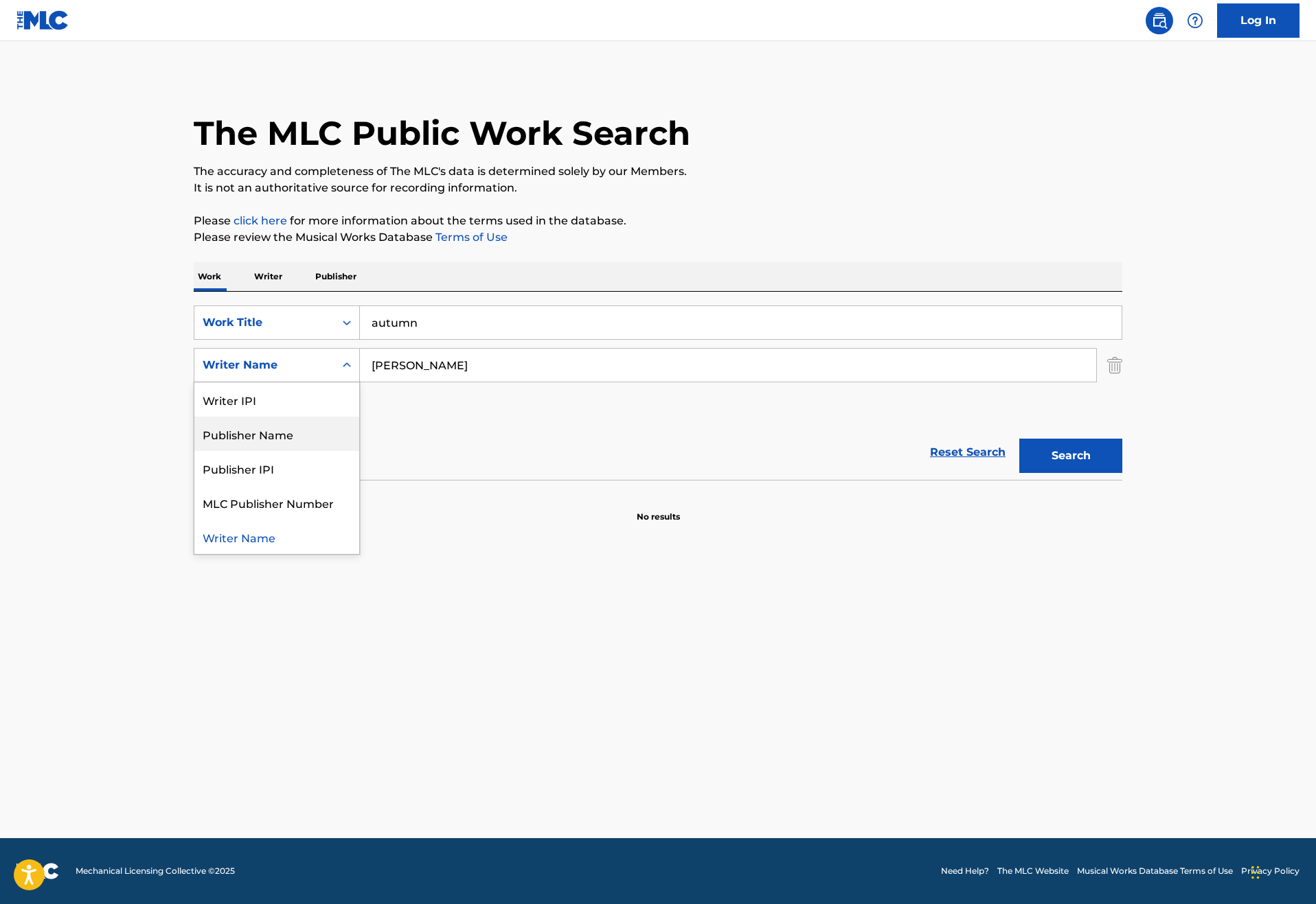
click at [456, 425] on div "SearchWithCriteria888fcde5-bb78-435e-af30-07211bf55a33 Work Title autumn Search…" at bounding box center [658, 365] width 928 height 119
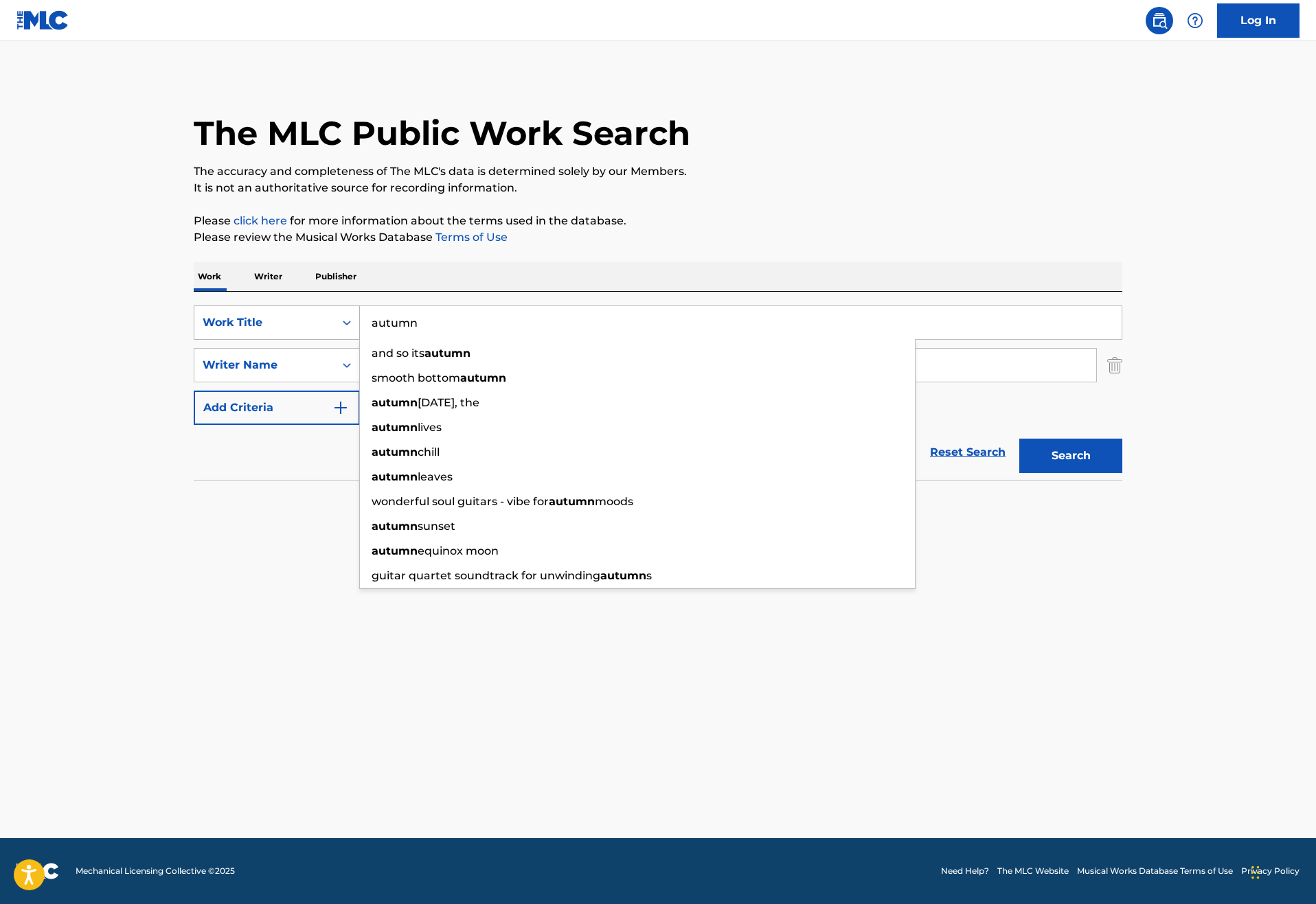
drag, startPoint x: 396, startPoint y: 369, endPoint x: 212, endPoint y: 366, distance: 184.0
click at [212, 340] on div "SearchWithCriteria888fcde5-bb78-435e-af30-07211bf55a33 Work Title autumn and so…" at bounding box center [658, 322] width 928 height 35
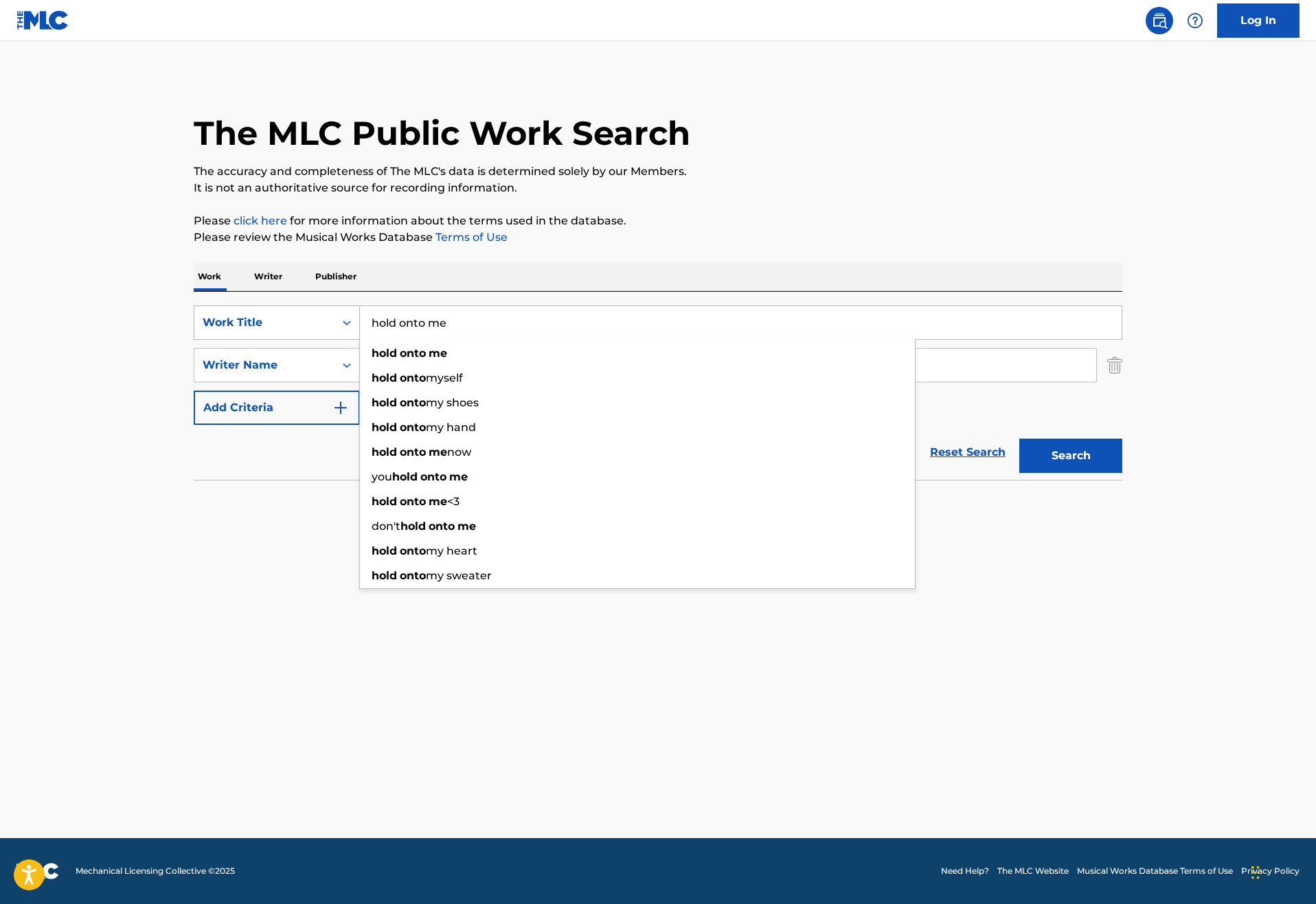
click at [1122, 473] on button "Search" at bounding box center [1071, 456] width 103 height 35
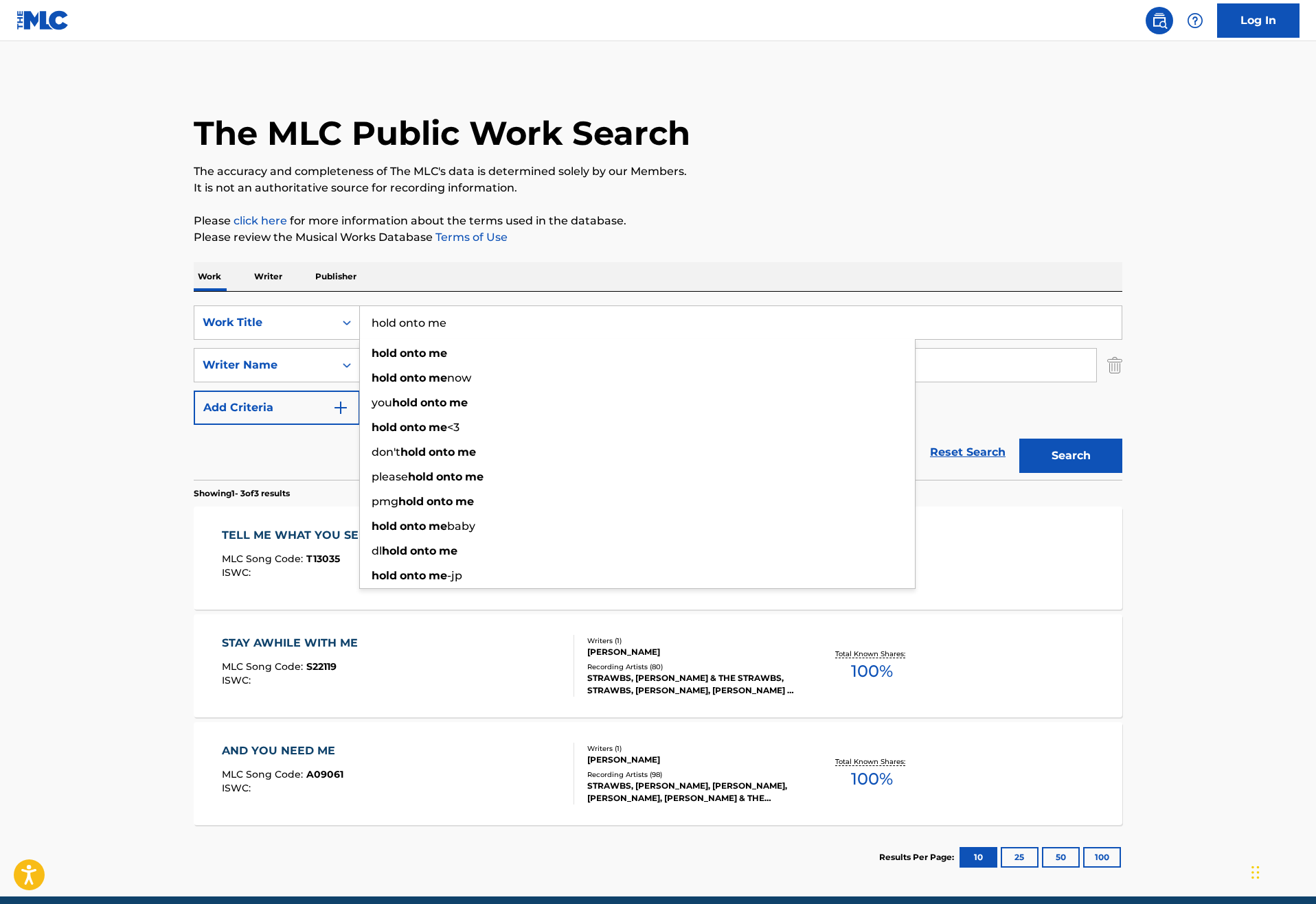
click at [522, 229] on p "Please click here for more information about the terms used in the database." at bounding box center [658, 221] width 928 height 16
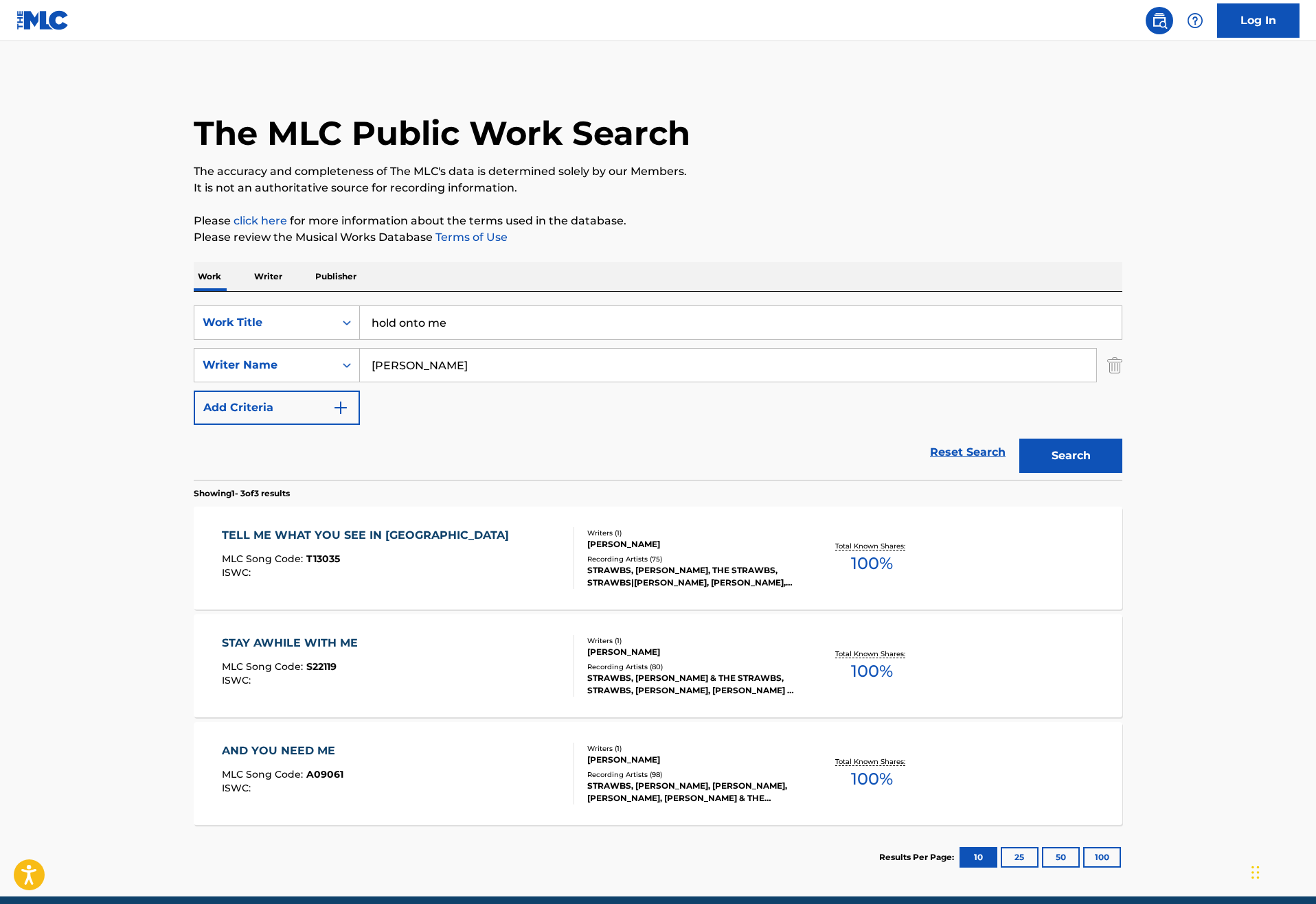
click at [1122, 473] on button "Search" at bounding box center [1071, 456] width 103 height 35
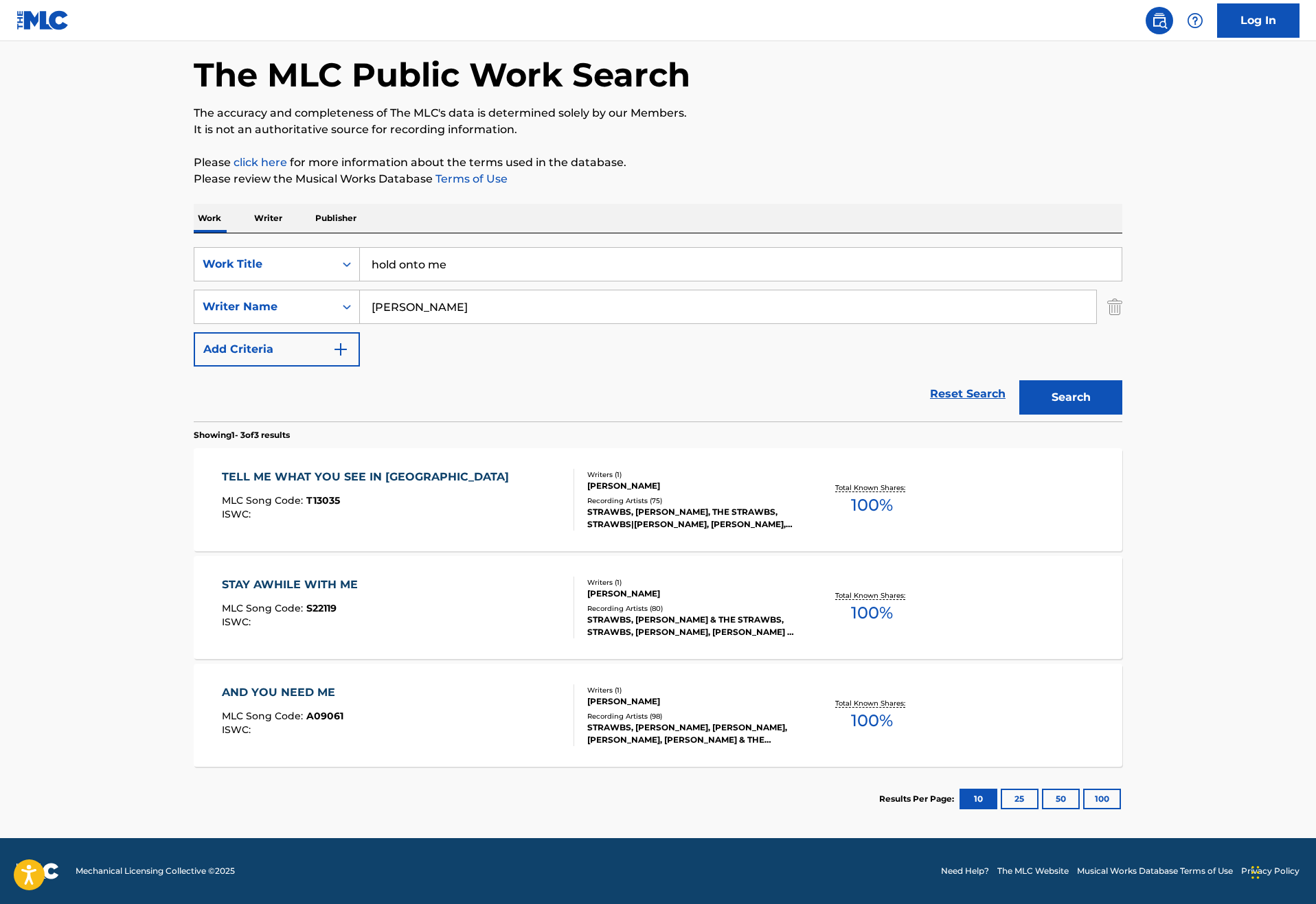
scroll to position [157, 0]
click at [360, 248] on input "hold onto me" at bounding box center [740, 264] width 761 height 33
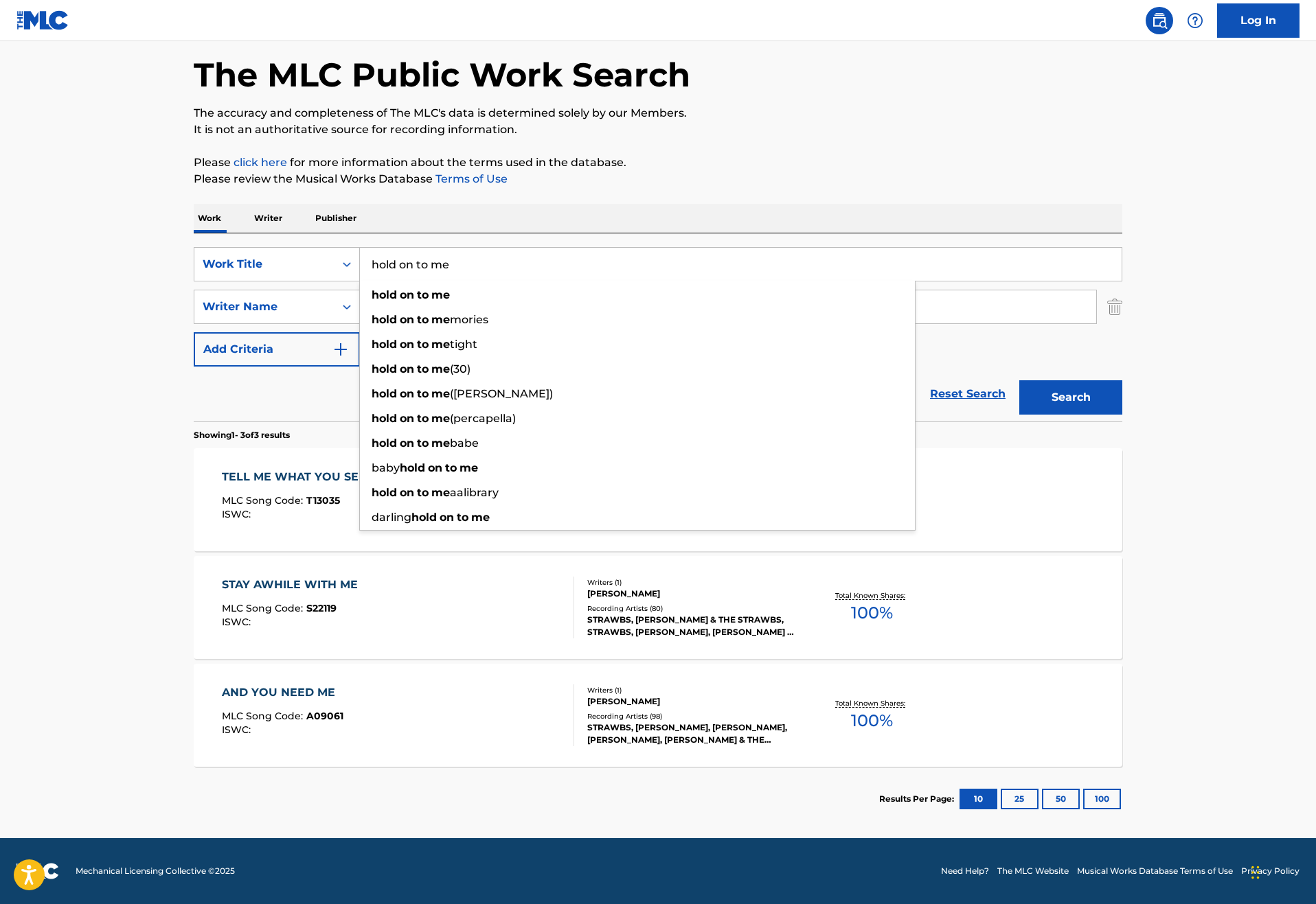
type input "hold on to me"
click at [1122, 380] on button "Search" at bounding box center [1071, 397] width 103 height 35
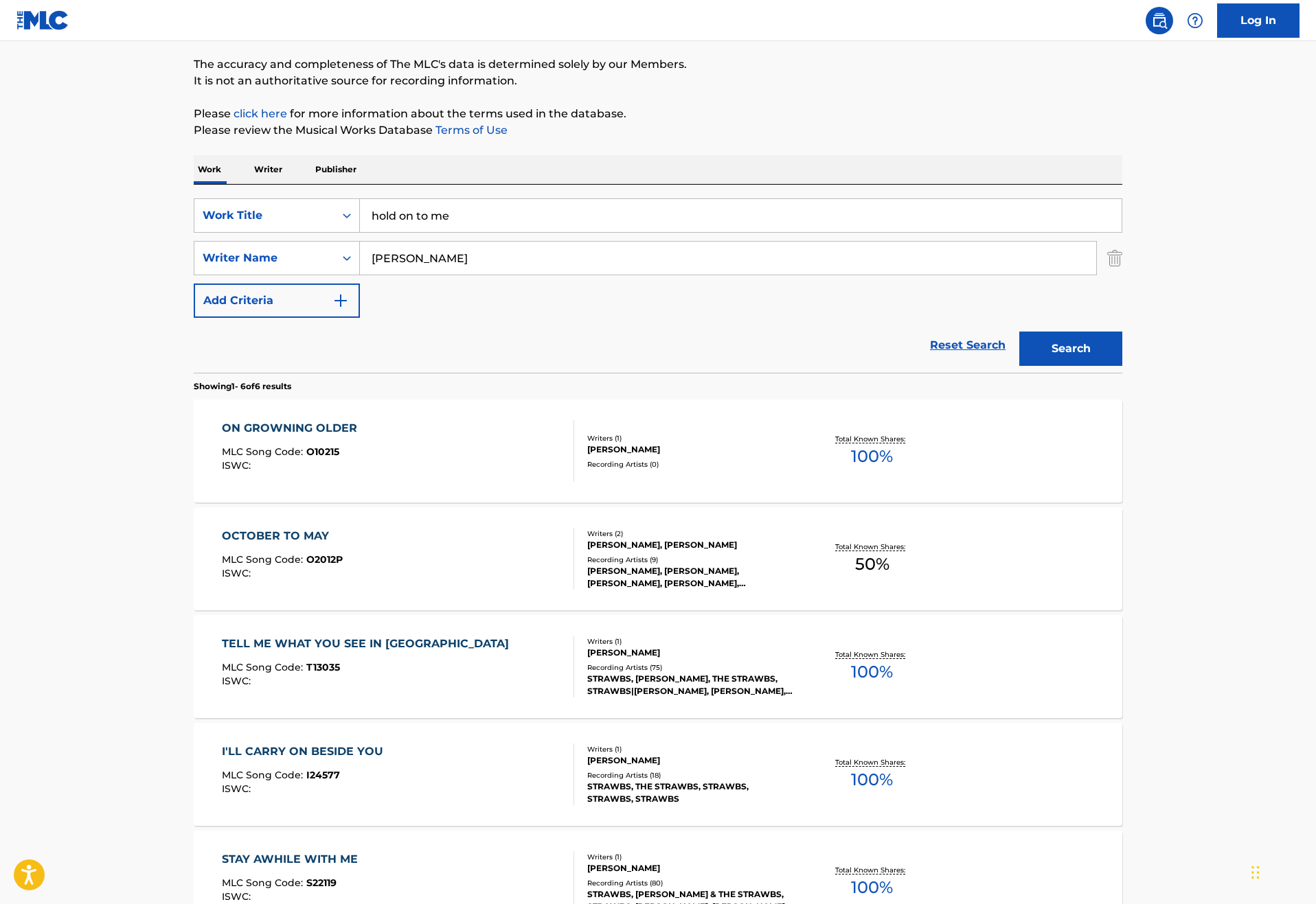
scroll to position [100, 0]
